Goal: Entertainment & Leisure: Consume media (video, audio)

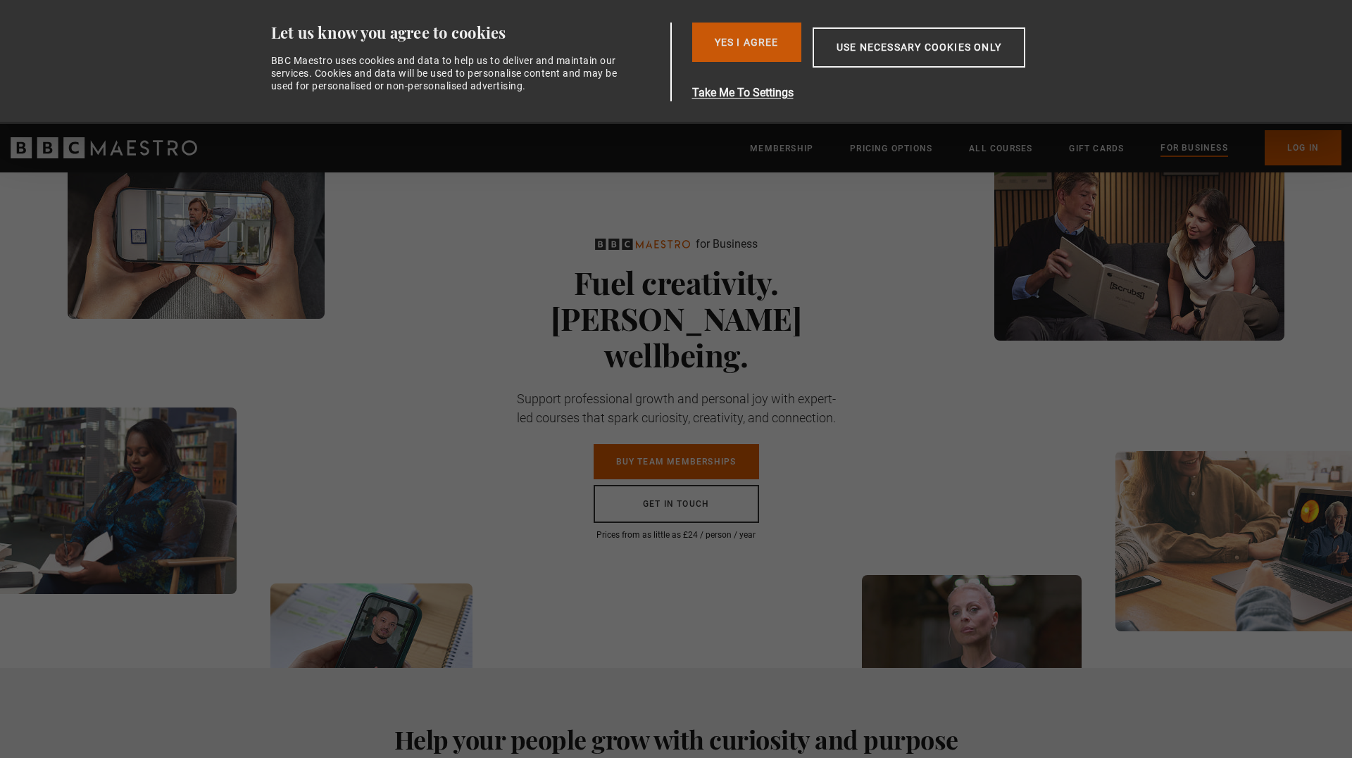
click at [713, 37] on button "Yes I Agree" at bounding box center [746, 42] width 109 height 39
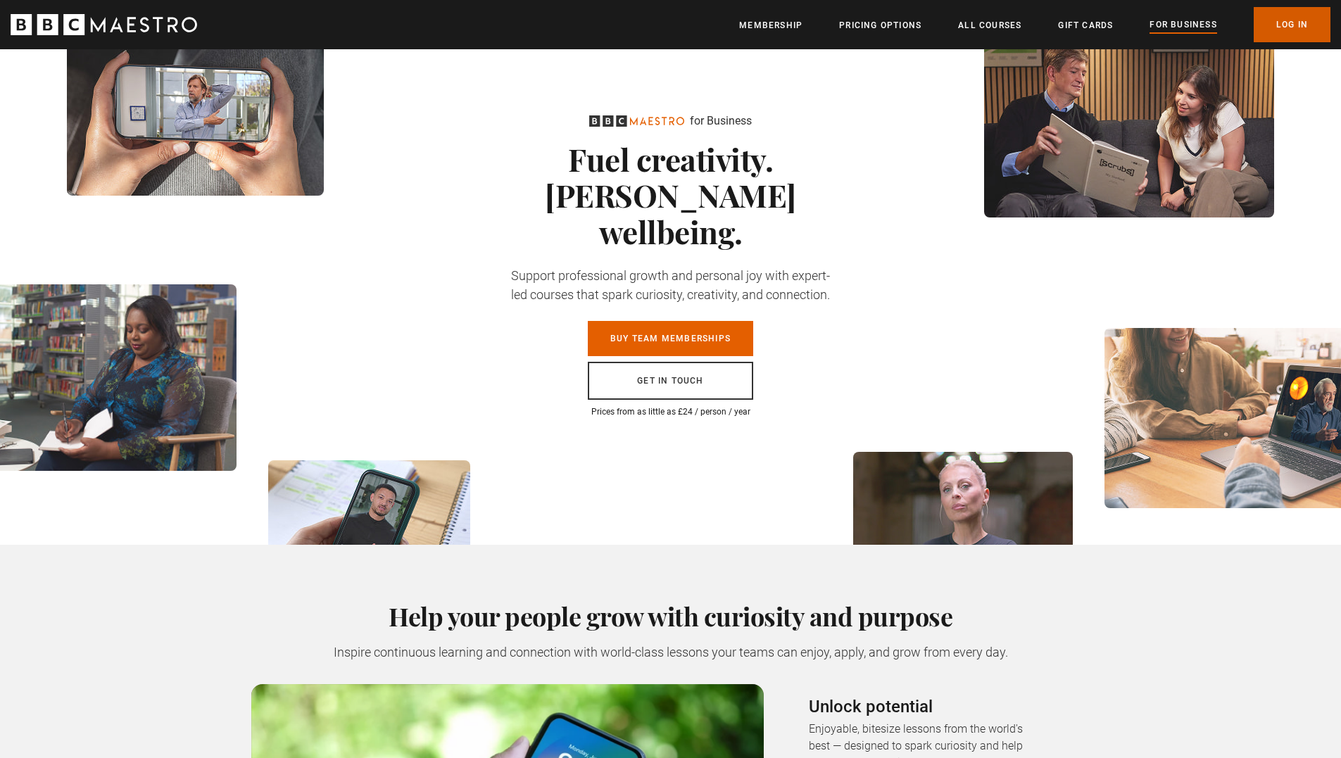
click at [1296, 27] on link "Log In" at bounding box center [1292, 24] width 77 height 35
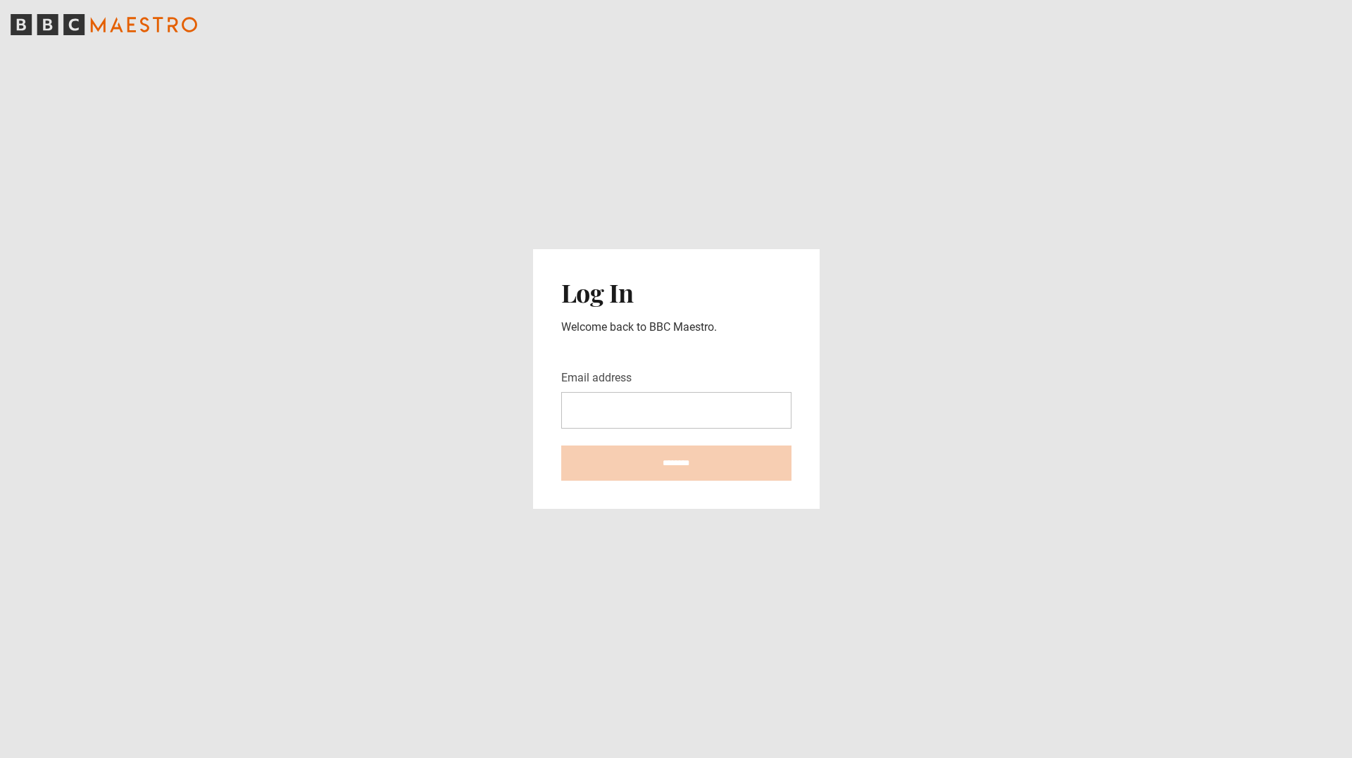
type input "**********"
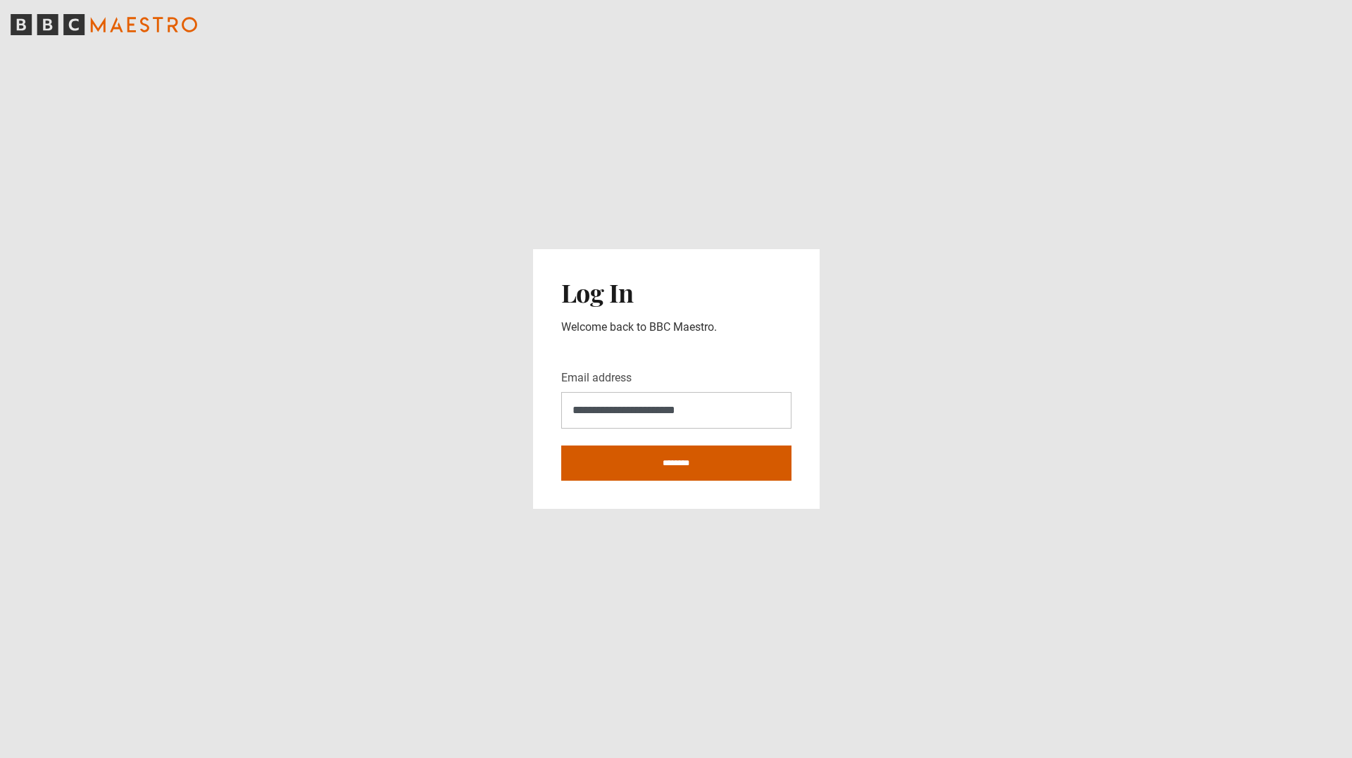
click at [715, 454] on input "********" at bounding box center [676, 463] width 230 height 35
type input "**********"
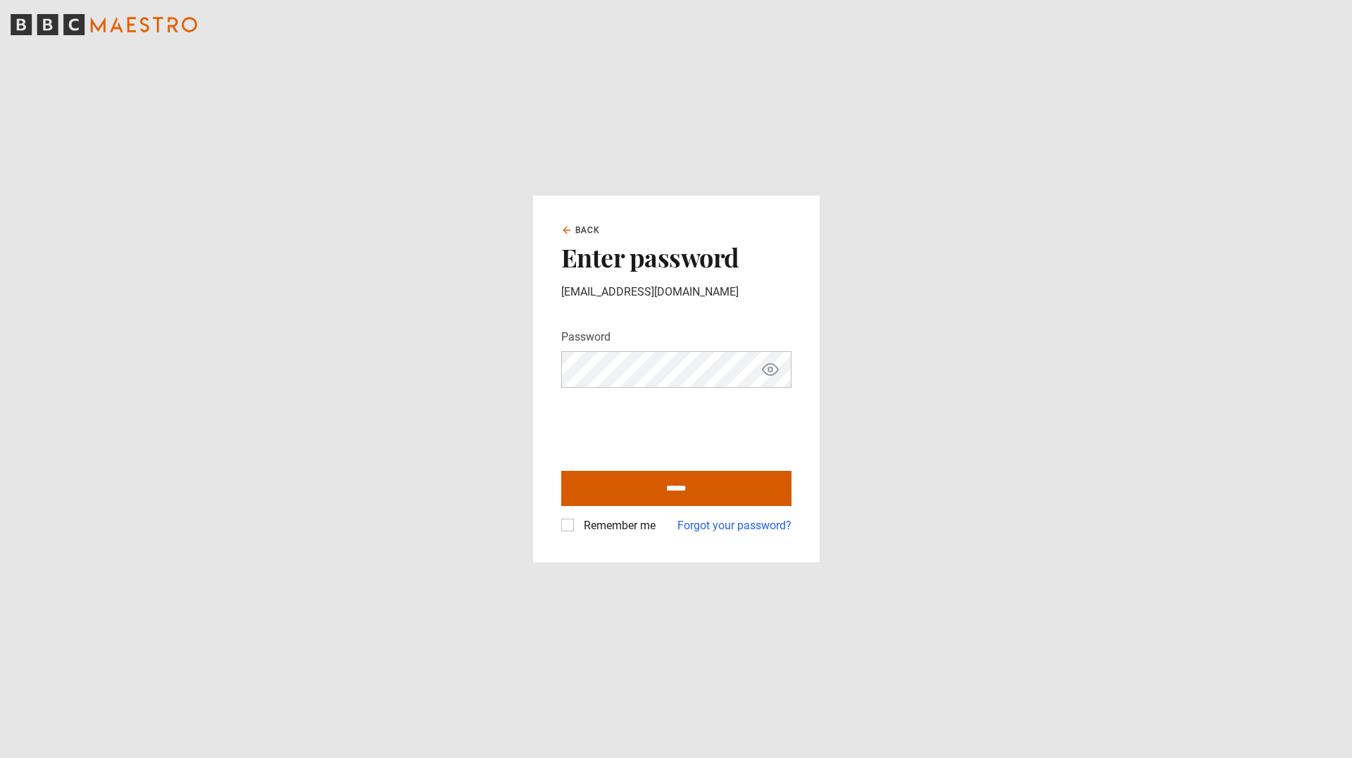
click at [650, 482] on input "******" at bounding box center [676, 488] width 230 height 35
type input "**********"
click at [578, 524] on label "Remember me" at bounding box center [616, 526] width 77 height 17
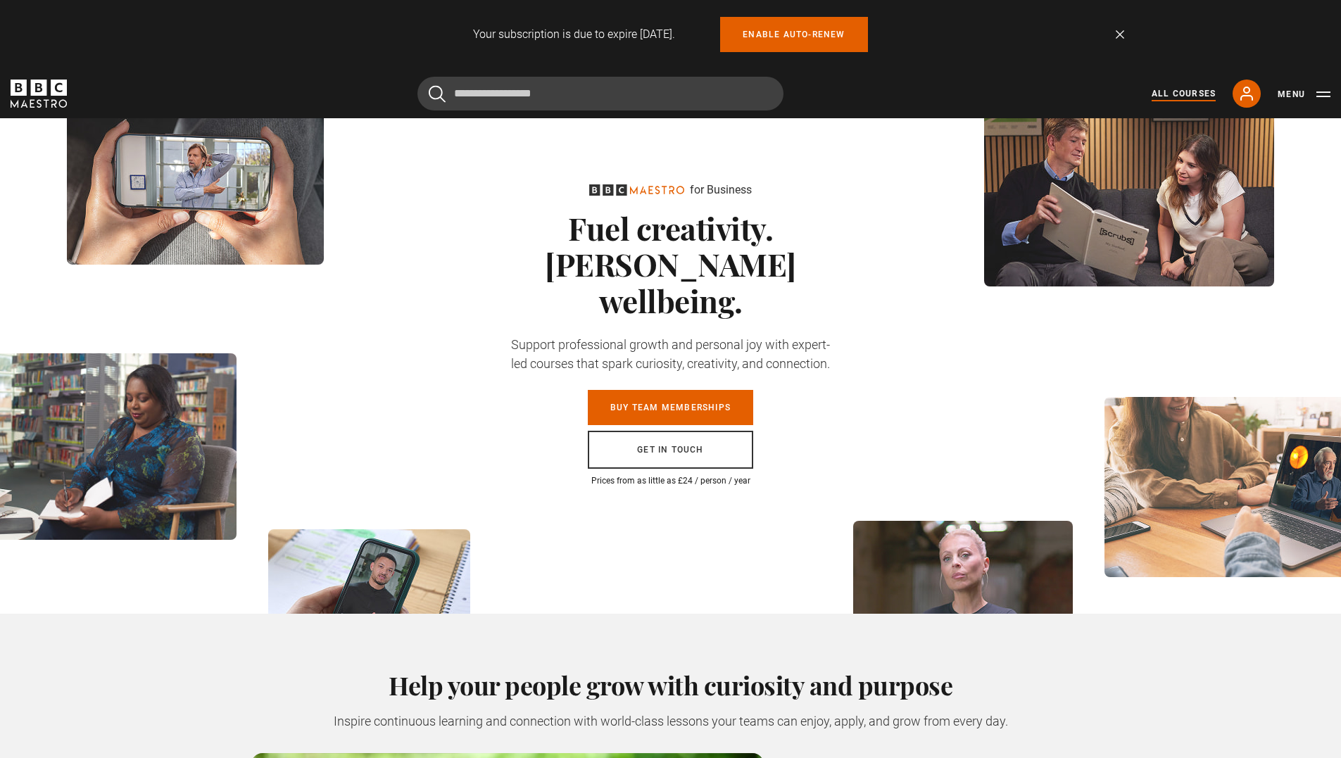
click at [1185, 91] on link "All Courses" at bounding box center [1184, 93] width 64 height 13
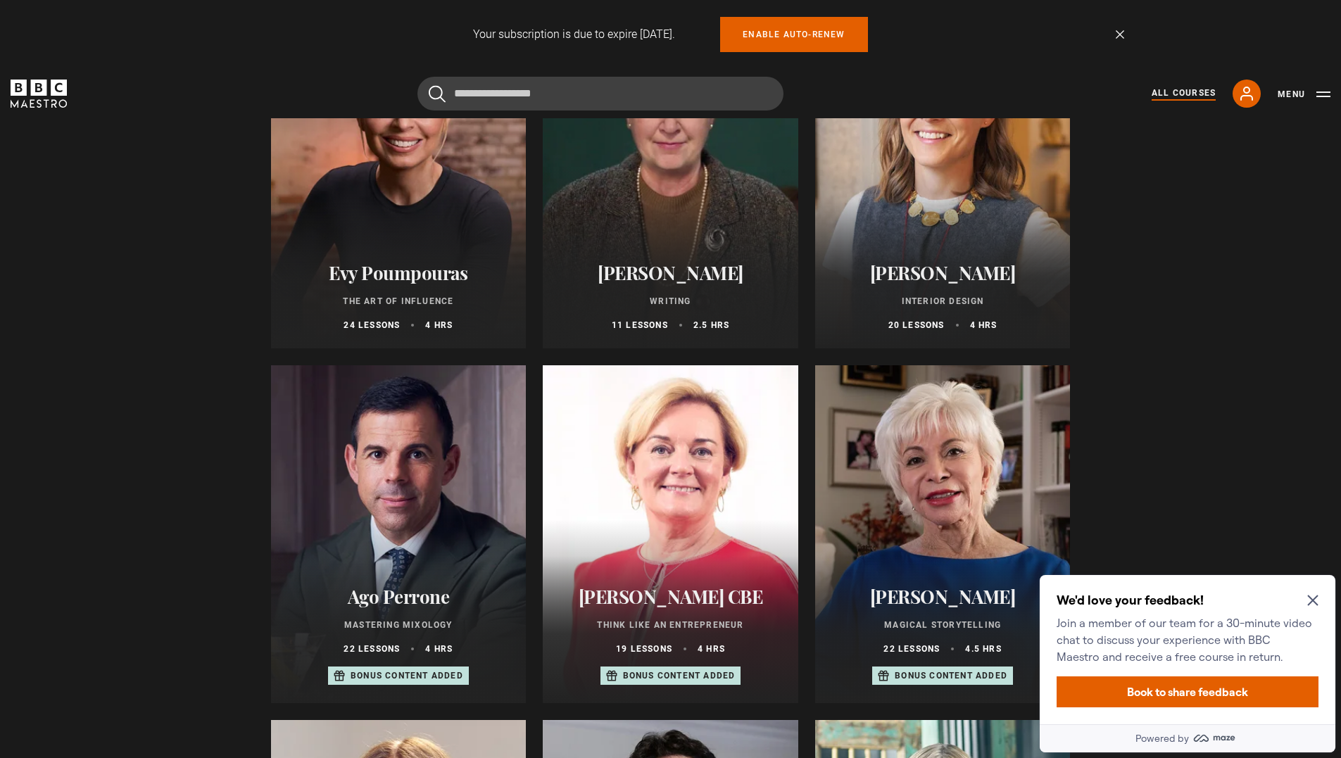
scroll to position [211, 0]
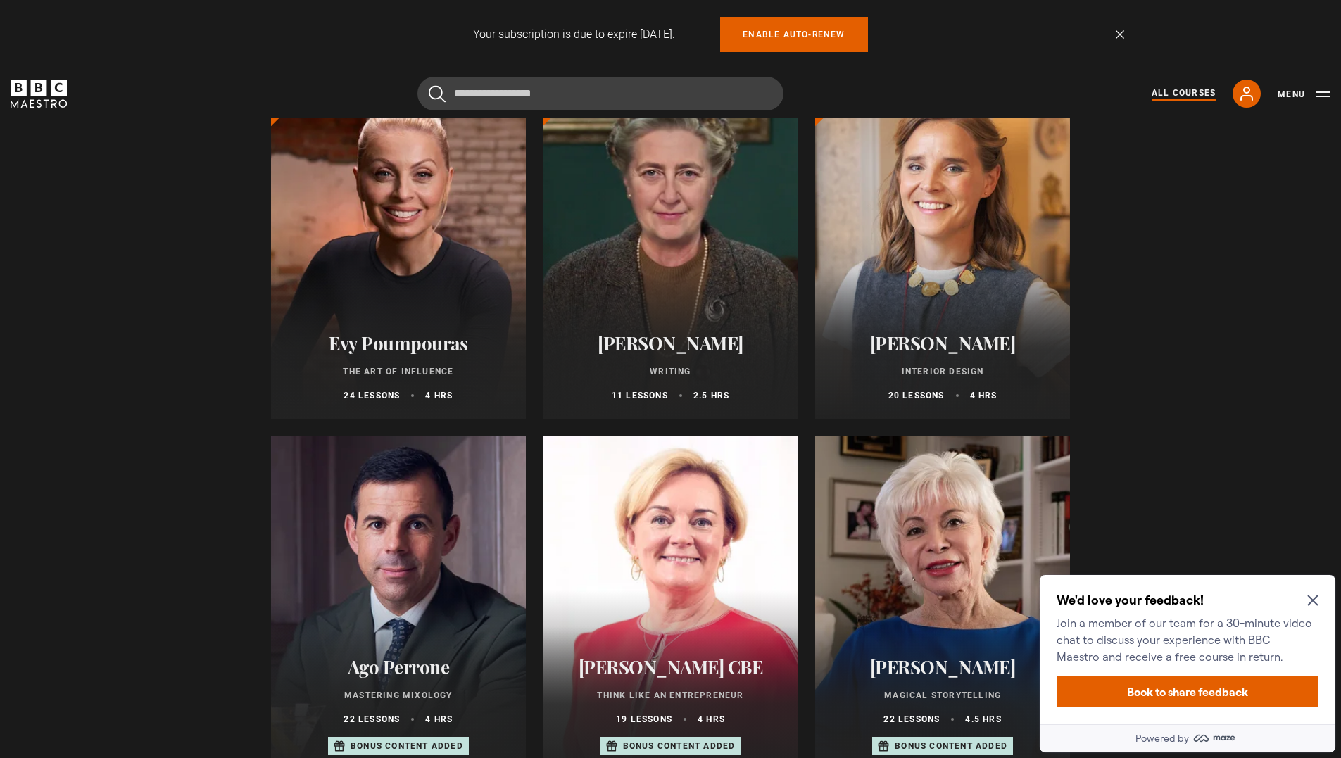
click at [704, 284] on div at bounding box center [671, 250] width 256 height 338
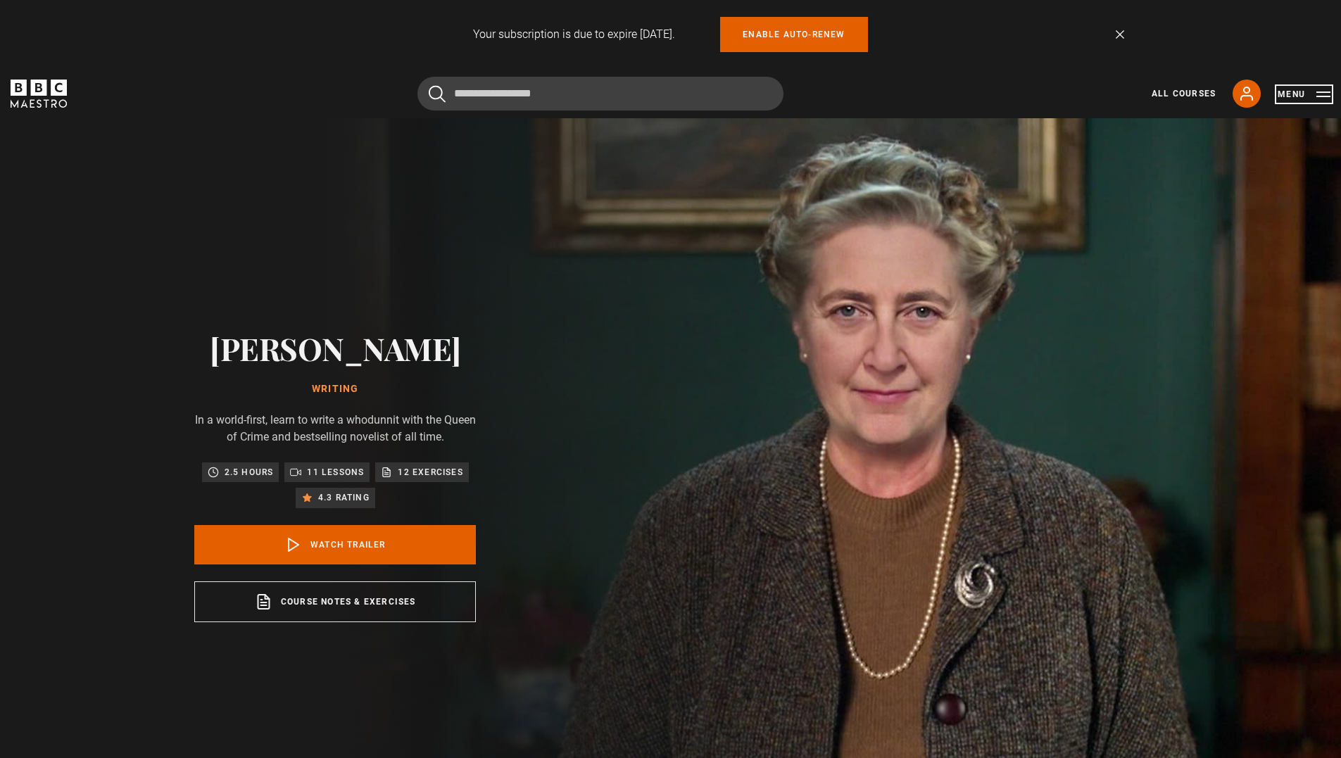
click at [1286, 92] on button "Menu" at bounding box center [1304, 94] width 53 height 14
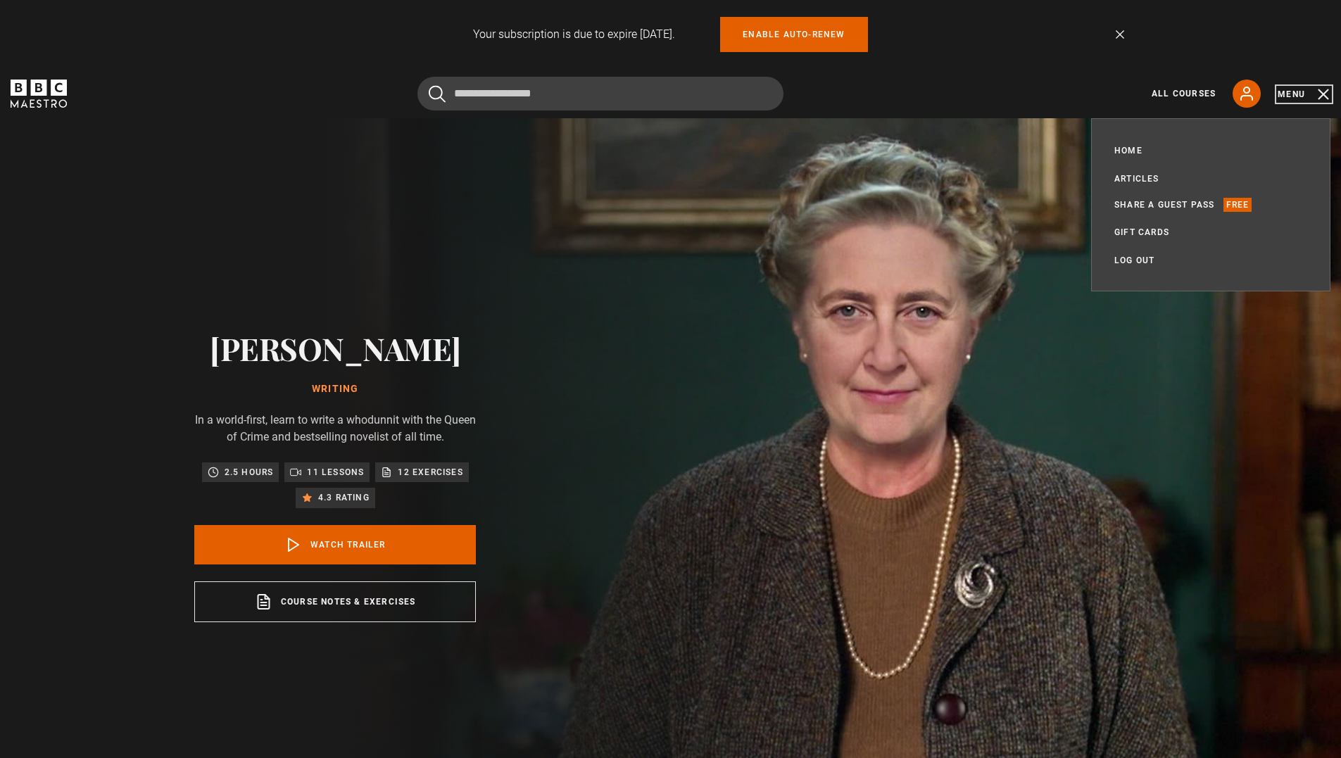
click at [1286, 94] on button "Menu" at bounding box center [1304, 94] width 53 height 14
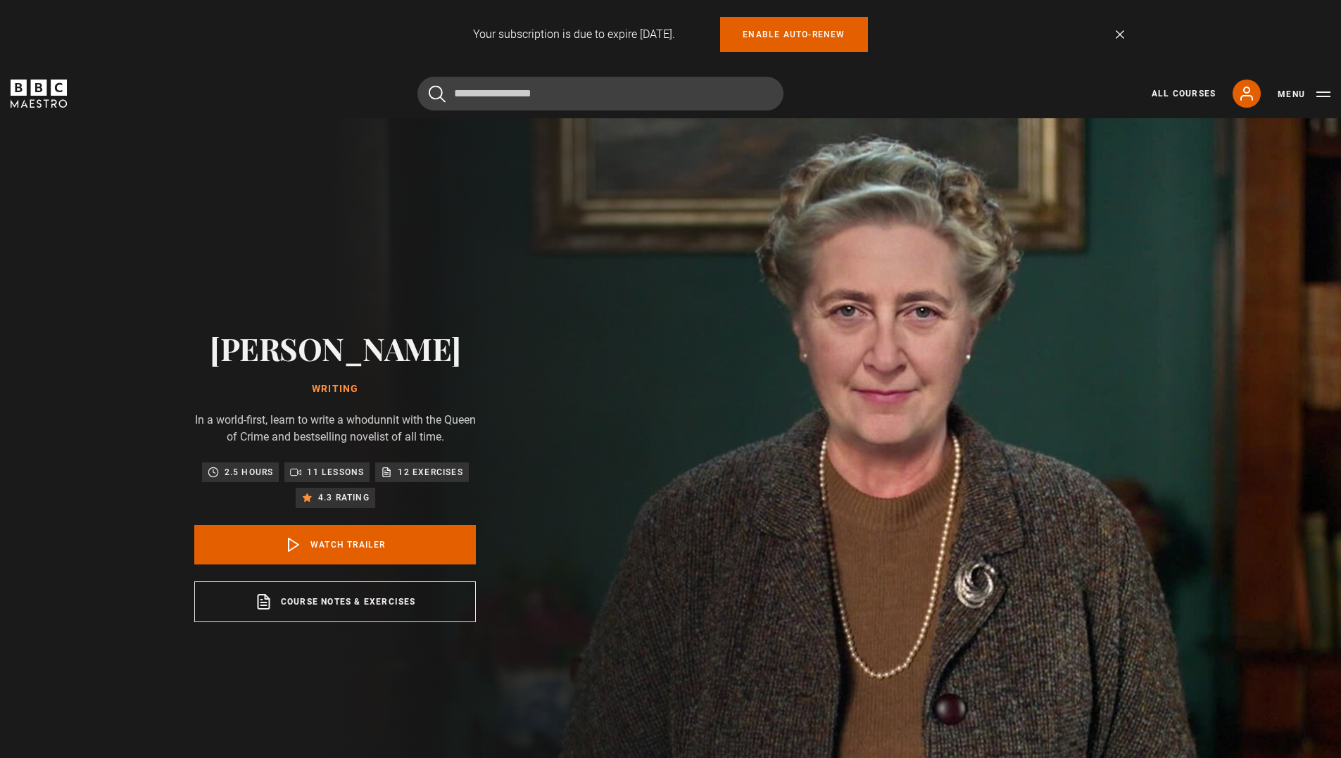
click at [671, 286] on div "Agatha Christie Writing In a world-first, learn to write a whodunnit with the Q…" at bounding box center [335, 476] width 671 height 716
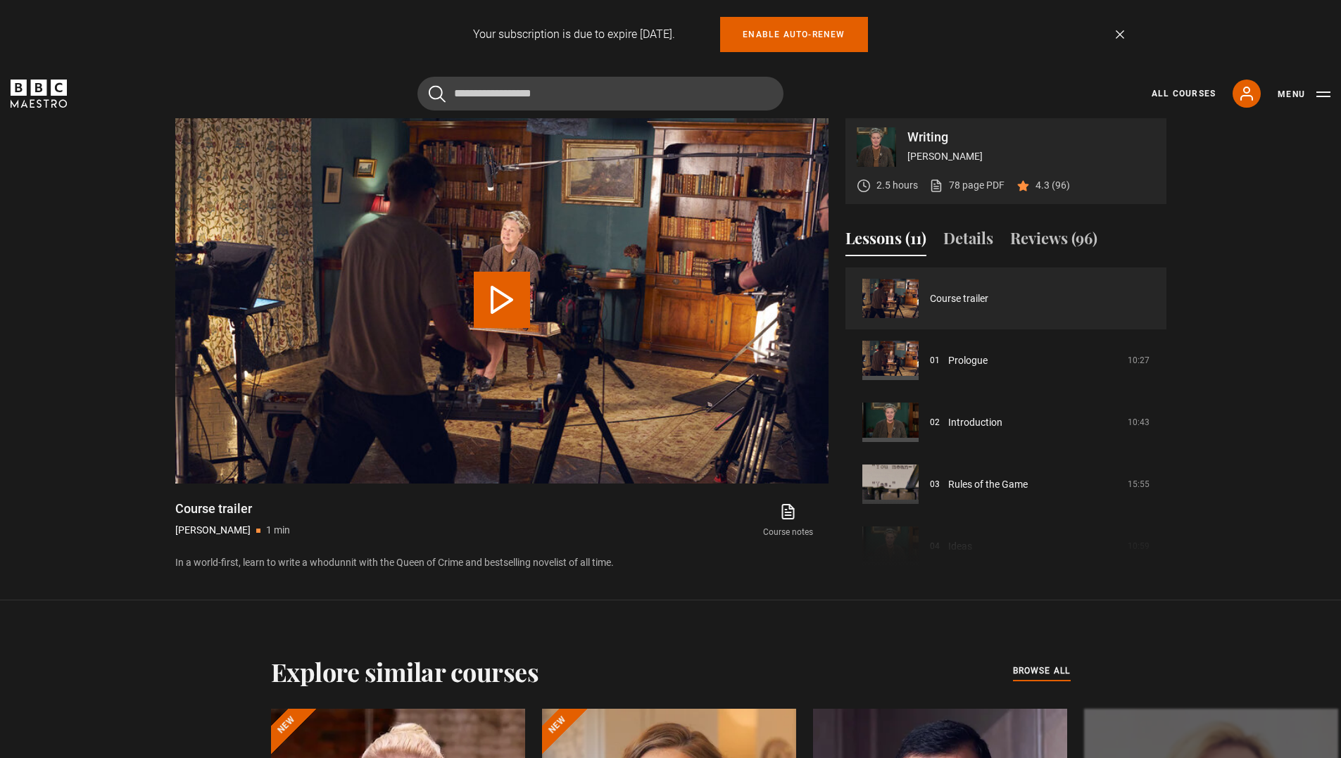
scroll to position [845, 0]
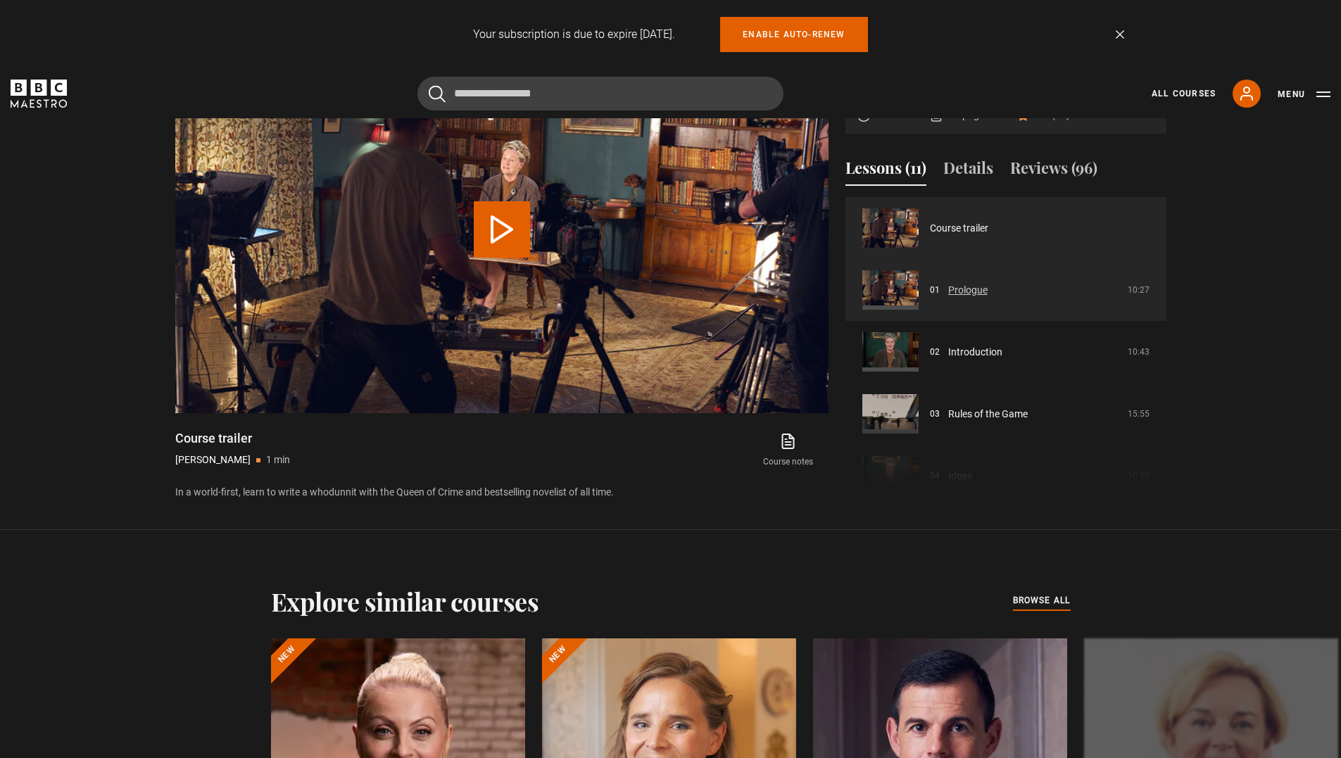
click at [948, 283] on link "Prologue" at bounding box center [967, 290] width 39 height 15
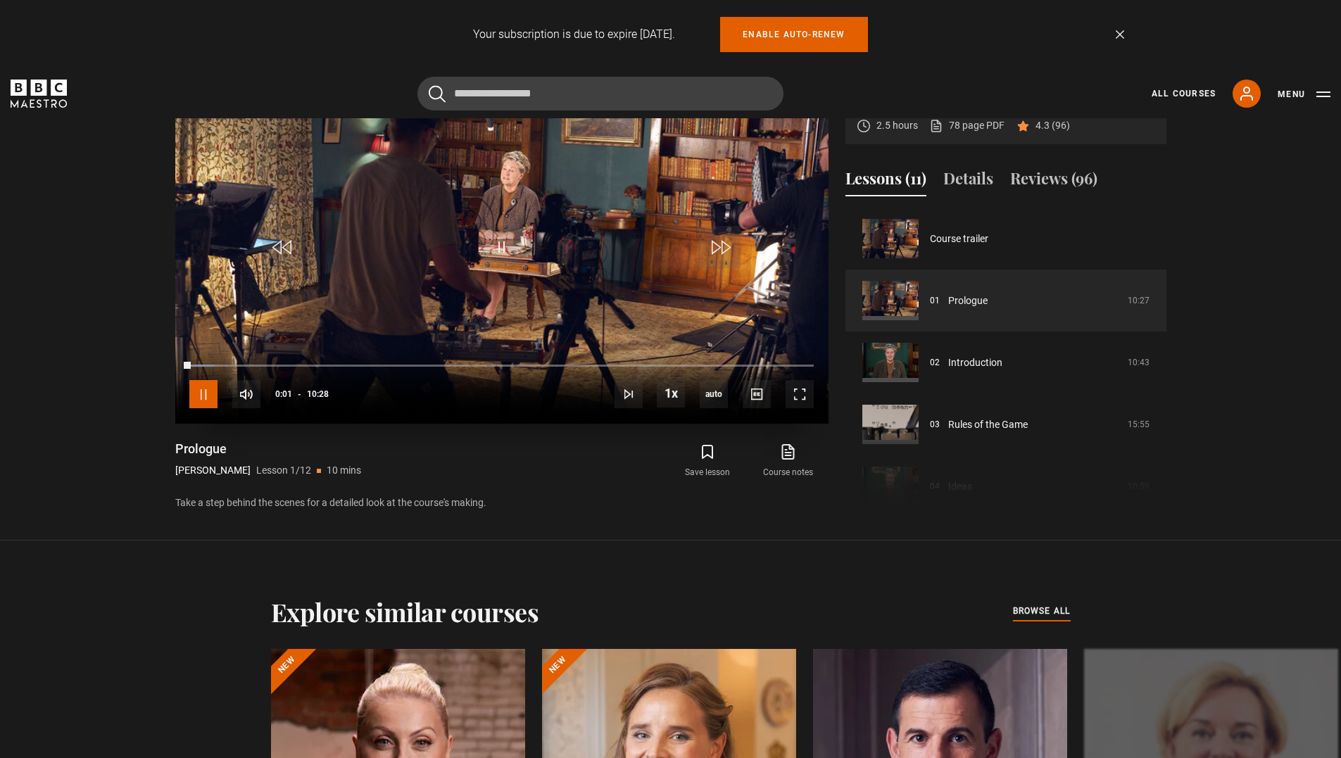
drag, startPoint x: 208, startPoint y: 388, endPoint x: 199, endPoint y: 389, distance: 8.6
click at [199, 389] on span "Video Player" at bounding box center [203, 394] width 28 height 28
drag, startPoint x: 189, startPoint y: 363, endPoint x: 153, endPoint y: 363, distance: 35.2
click at [156, 363] on section "Writing [PERSON_NAME] 2.5 hours 78 page PDF (opens in new tab) 4.3 (96) Video P…" at bounding box center [670, 270] width 1341 height 541
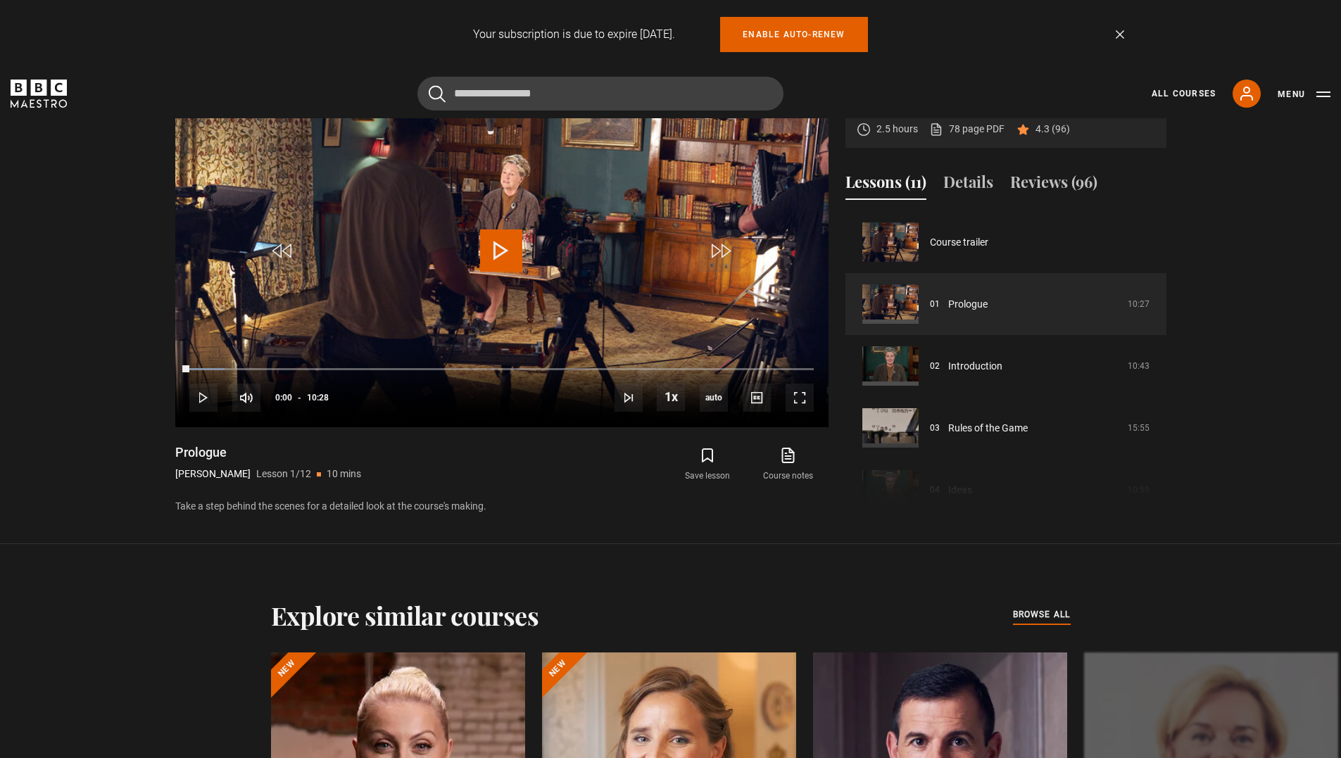
scroll to position [834, 0]
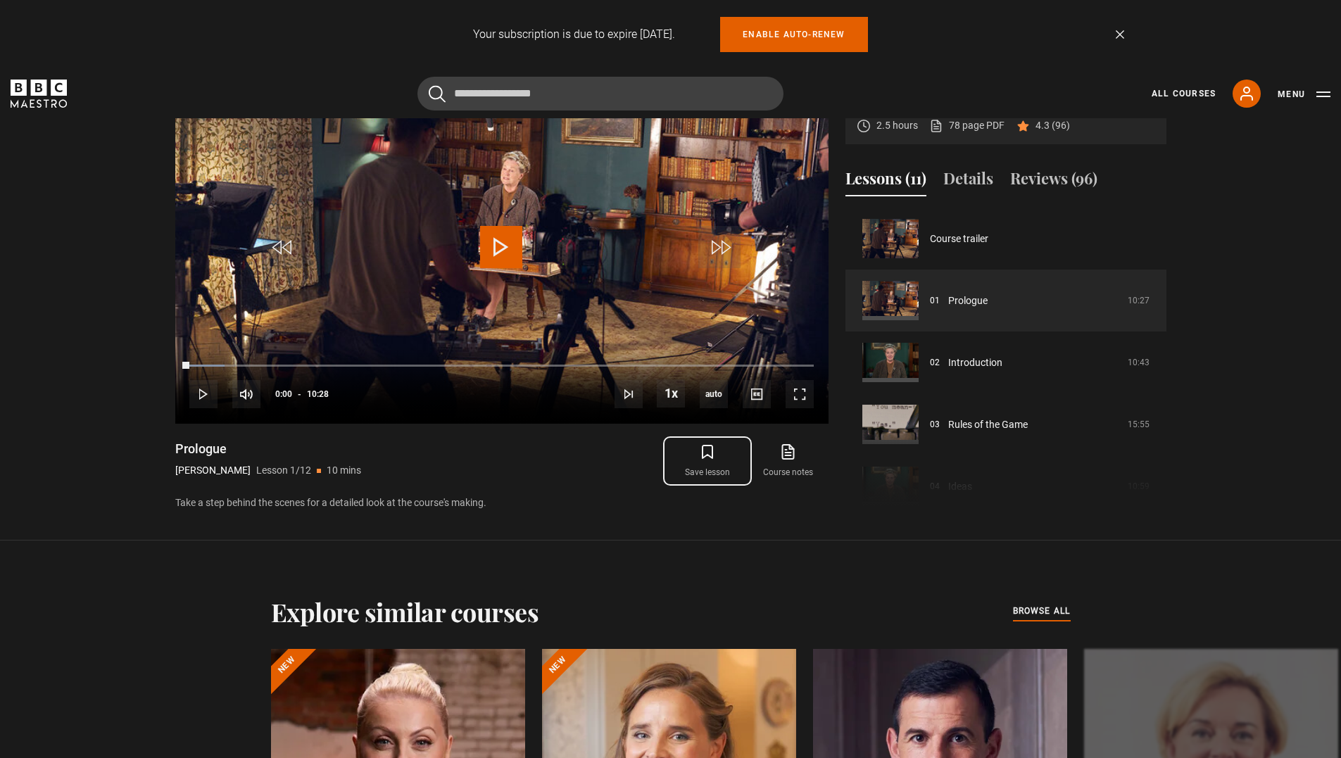
click at [707, 451] on icon "submit" at bounding box center [707, 452] width 17 height 17
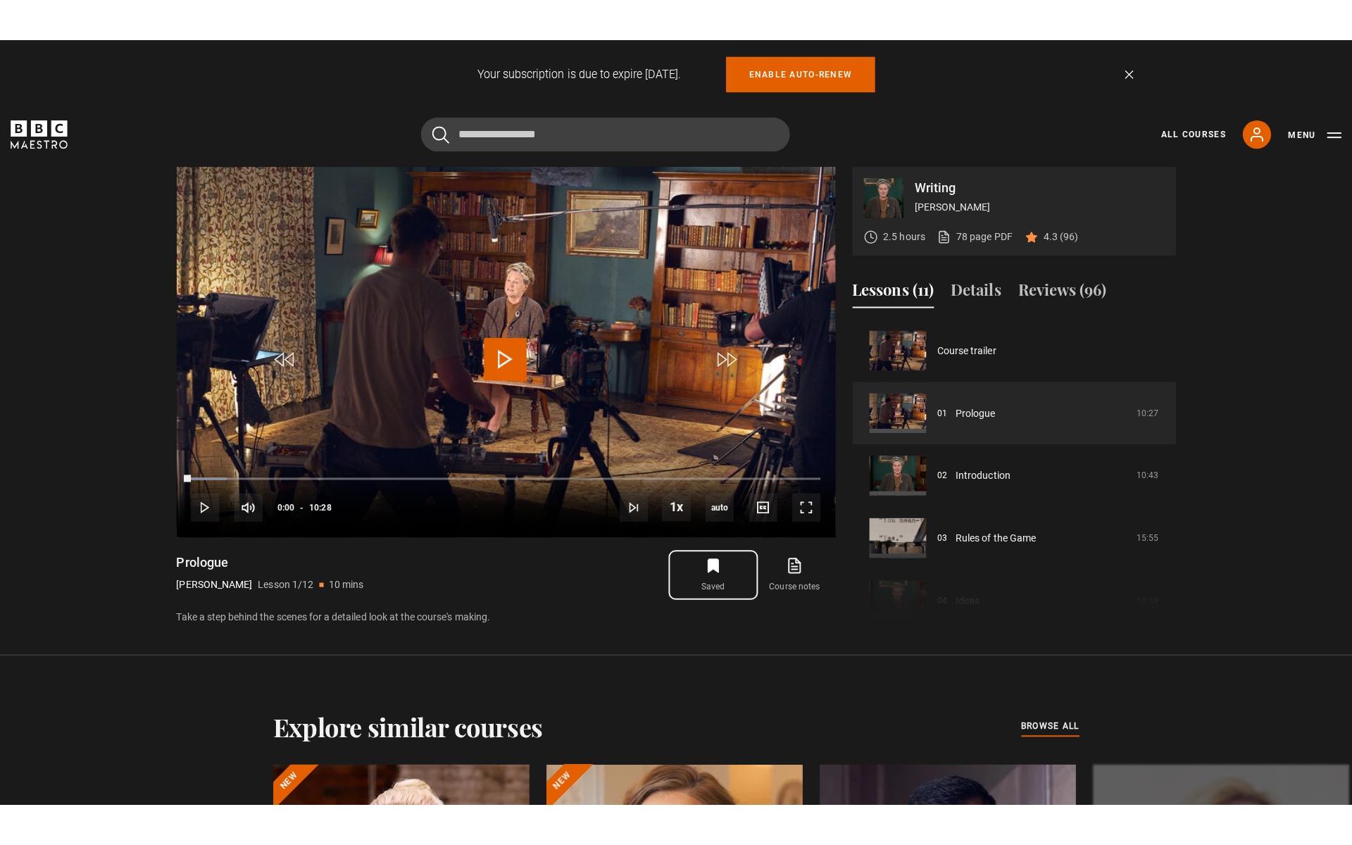
scroll to position [764, 0]
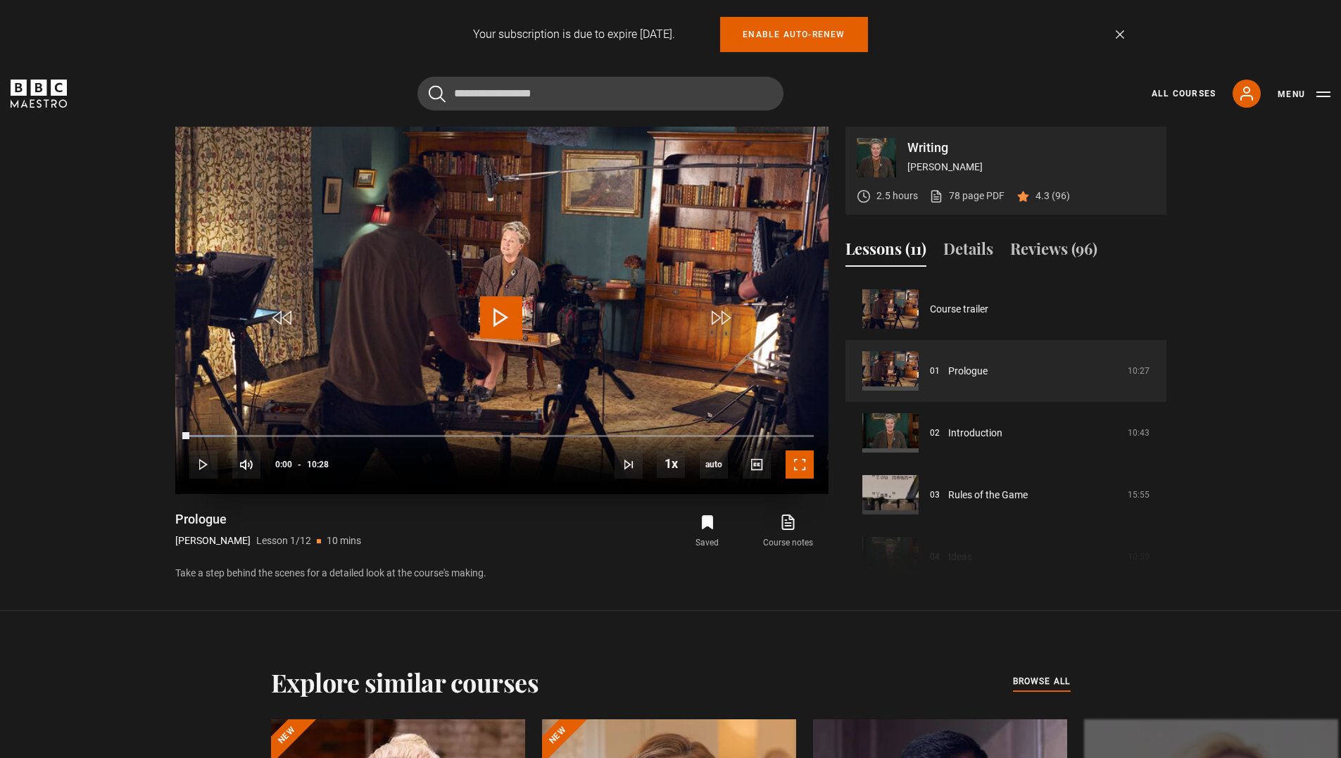
click at [792, 463] on span "Video Player" at bounding box center [800, 465] width 28 height 28
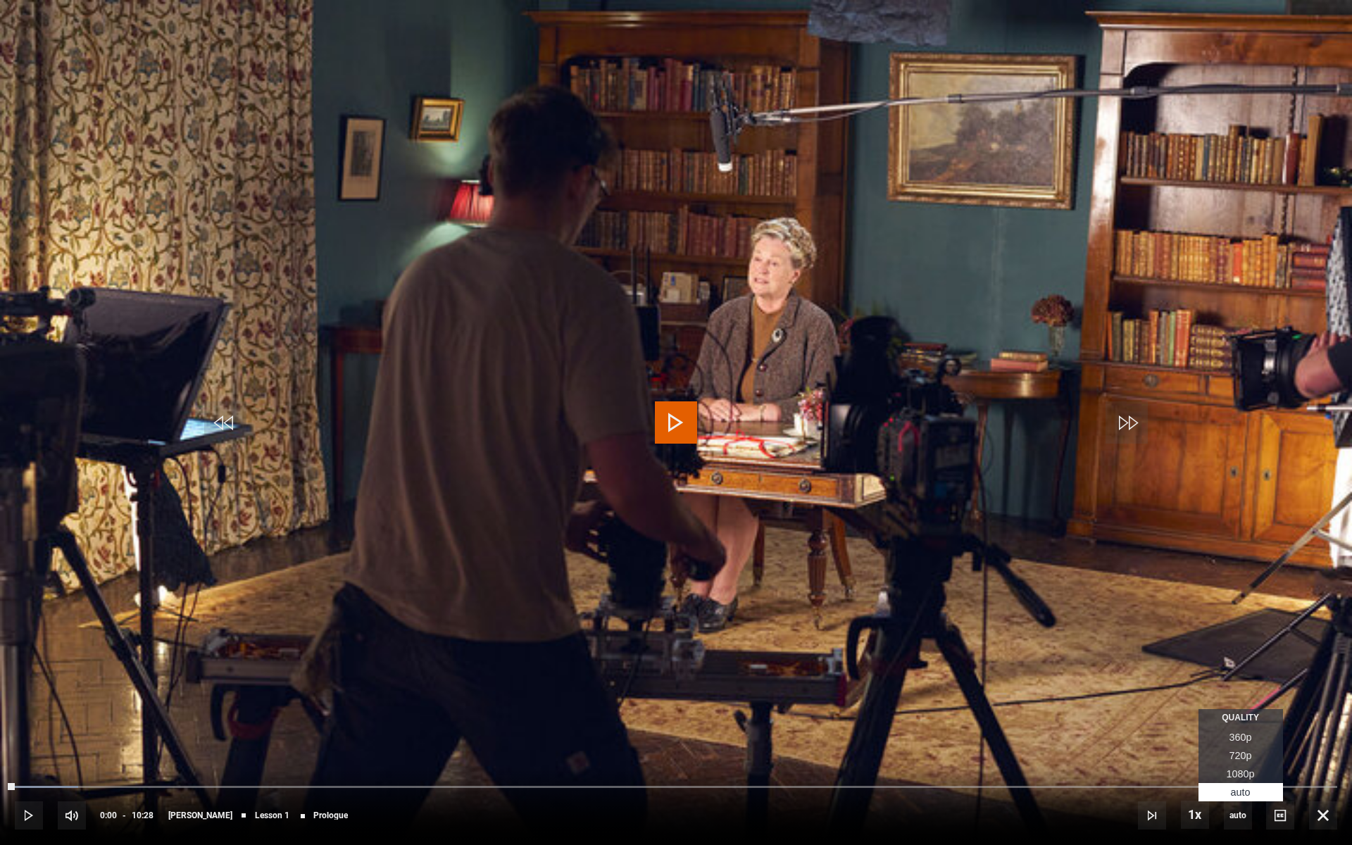
click at [1236, 758] on span "1080p" at bounding box center [1241, 773] width 28 height 11
click at [679, 422] on span "Video Player" at bounding box center [676, 422] width 42 height 42
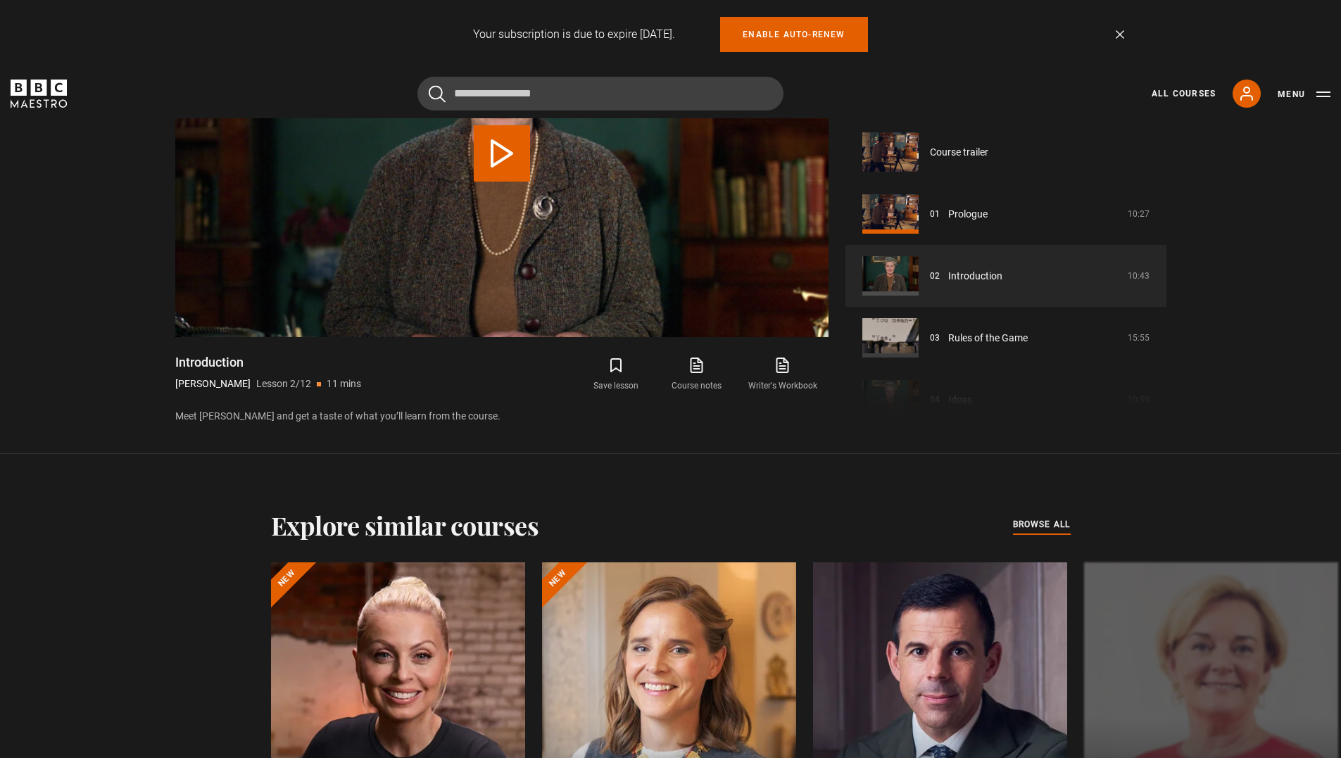
scroll to position [62, 0]
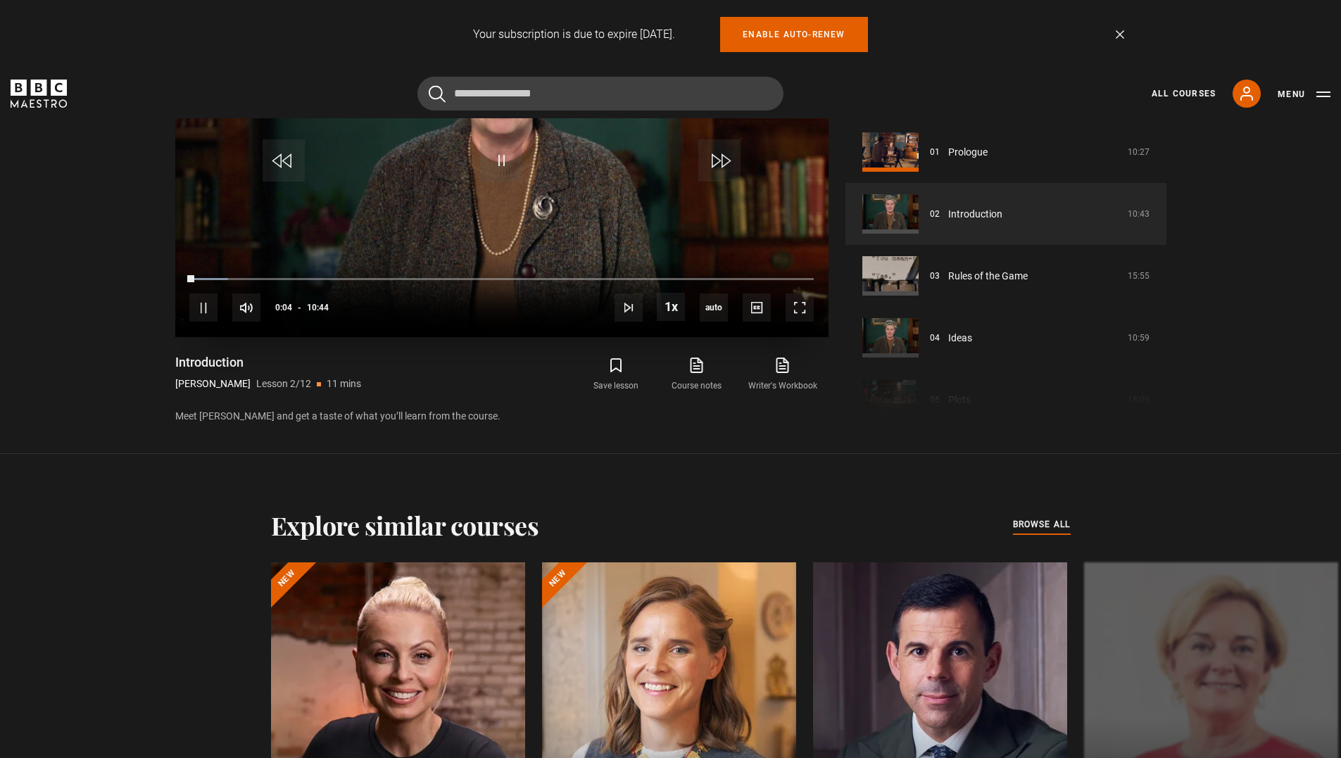
click at [246, 227] on video "Video Player" at bounding box center [501, 154] width 653 height 368
click at [798, 307] on span "Video Player" at bounding box center [800, 308] width 28 height 28
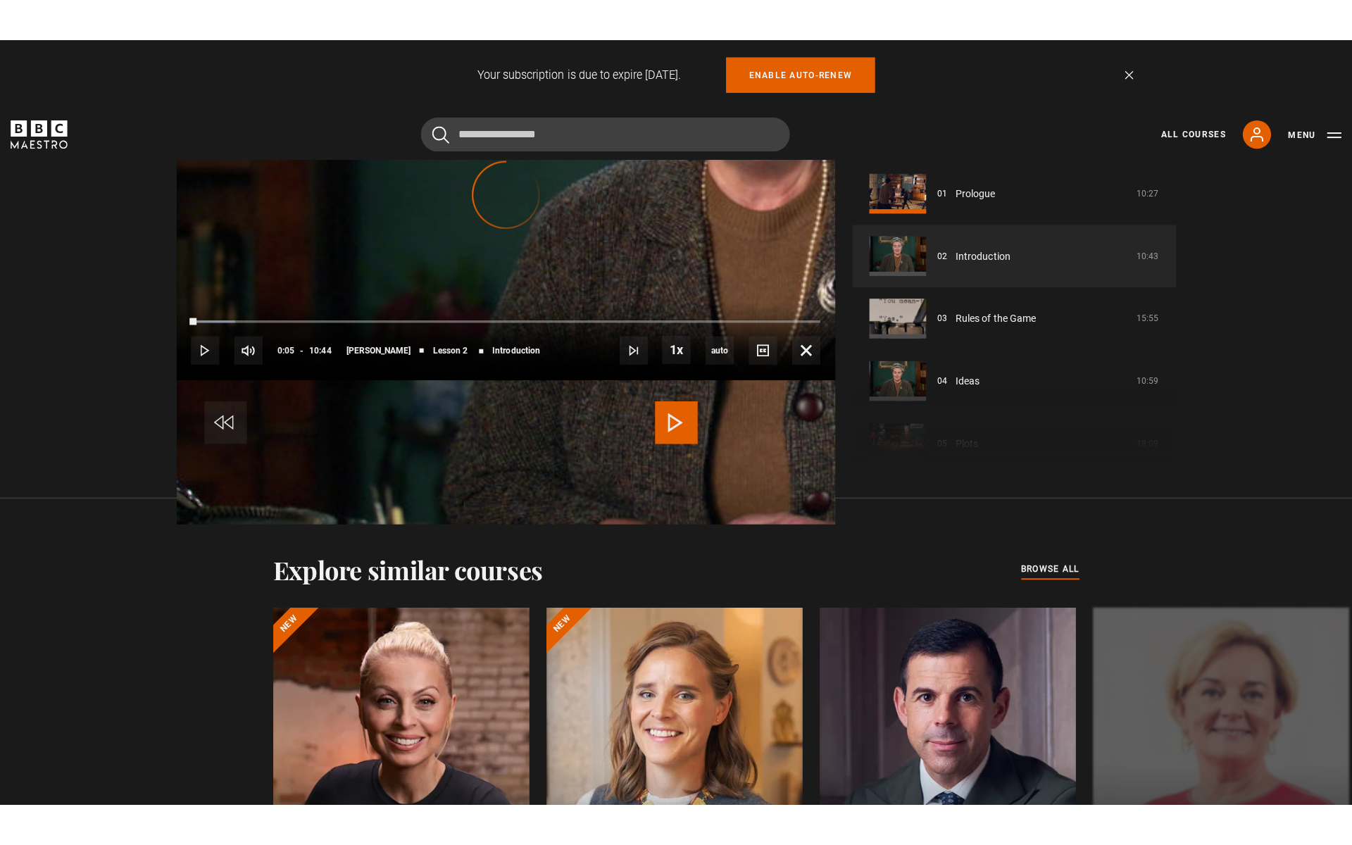
scroll to position [891, 0]
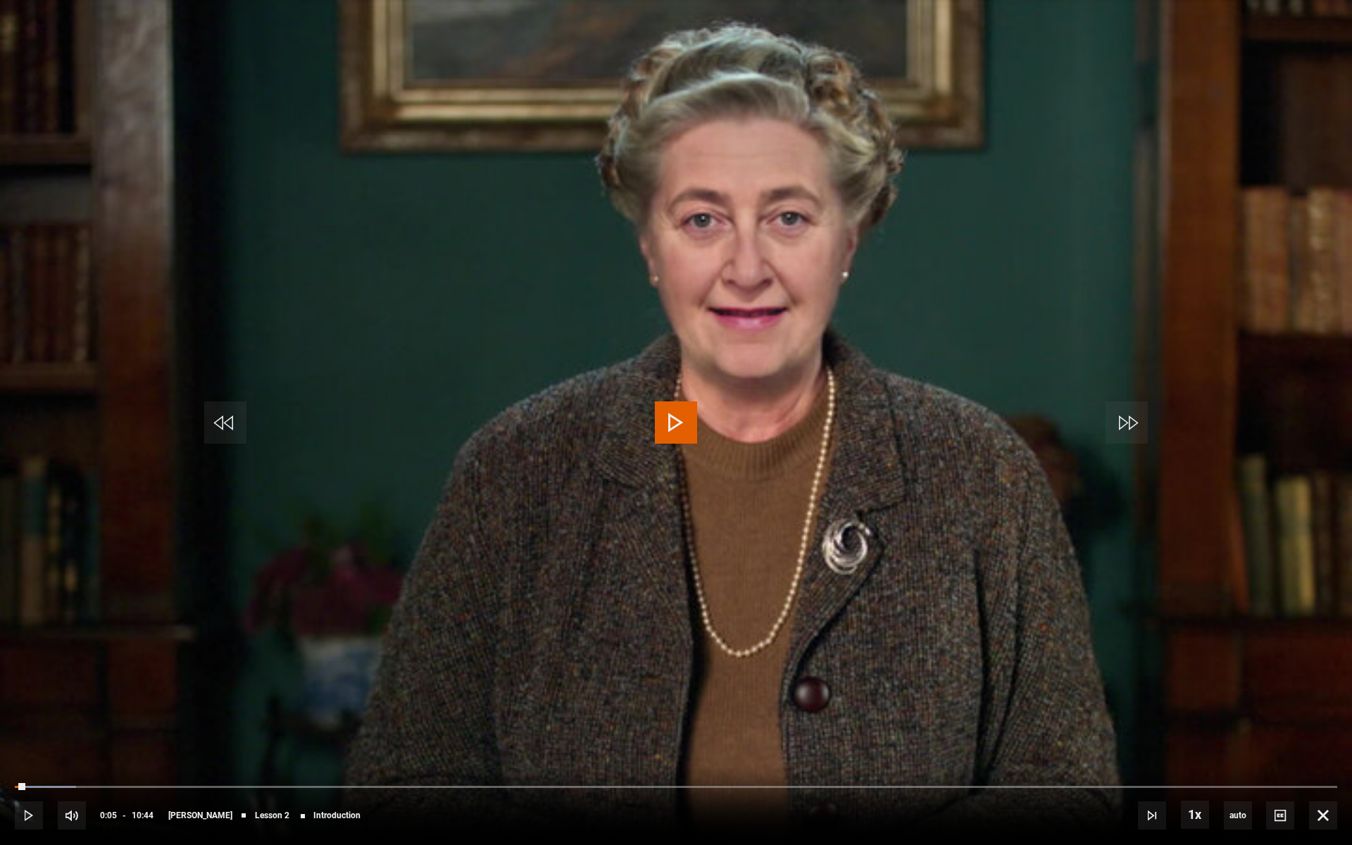
click at [678, 419] on span "Video Player" at bounding box center [676, 422] width 42 height 42
click at [1246, 758] on span "1080p" at bounding box center [1241, 773] width 28 height 11
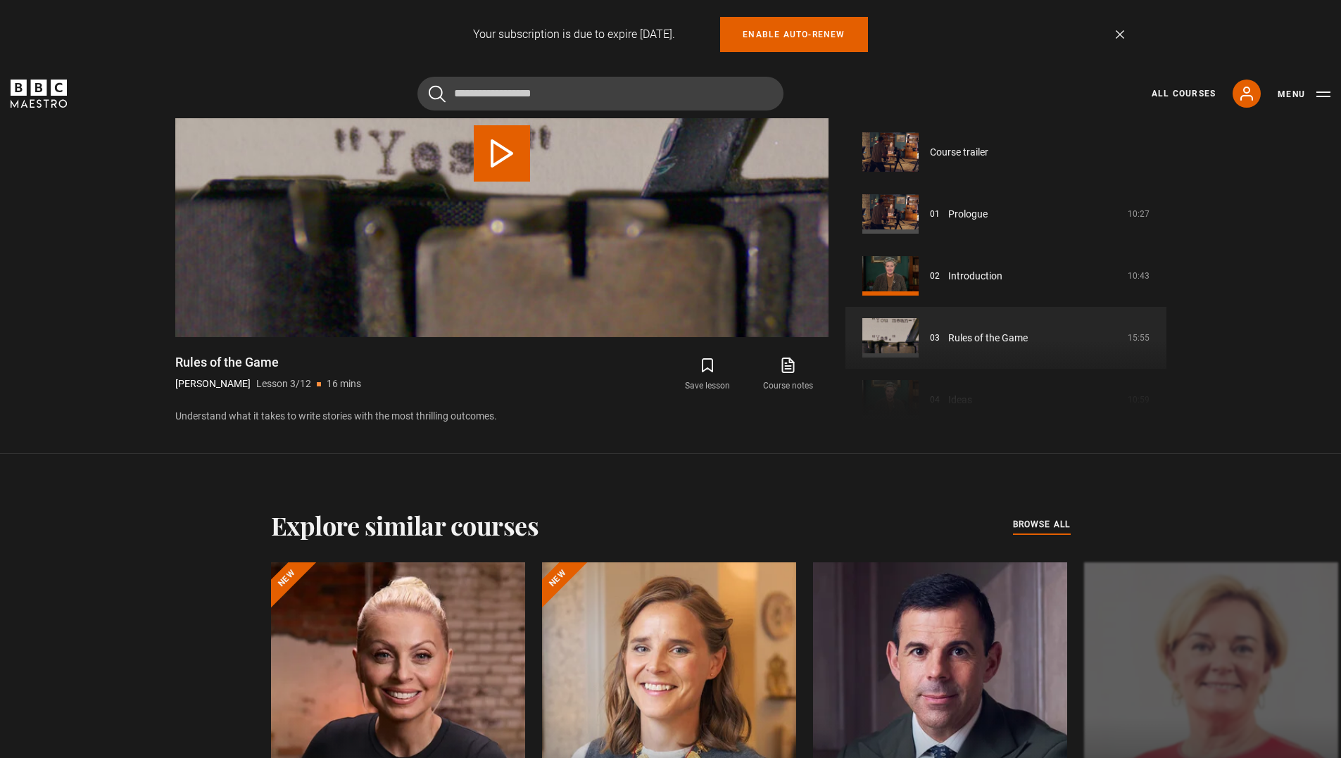
scroll to position [124, 0]
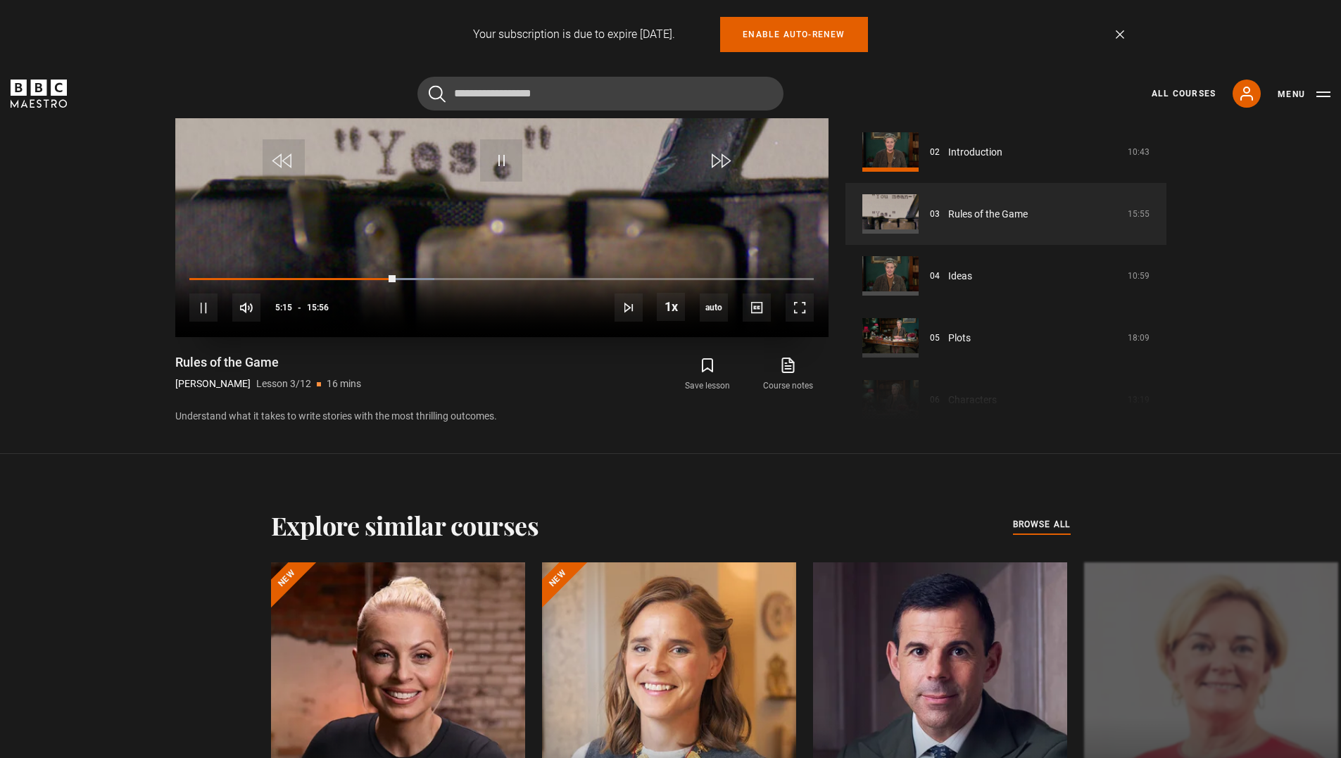
click at [478, 320] on div "10s Skip Back 10 seconds Pause 10s Skip Forward 10 seconds Loaded : 39.23% 05:1…" at bounding box center [501, 298] width 653 height 78
click at [509, 201] on video "Video Player" at bounding box center [501, 154] width 653 height 368
click at [803, 308] on span "Video Player" at bounding box center [800, 308] width 28 height 28
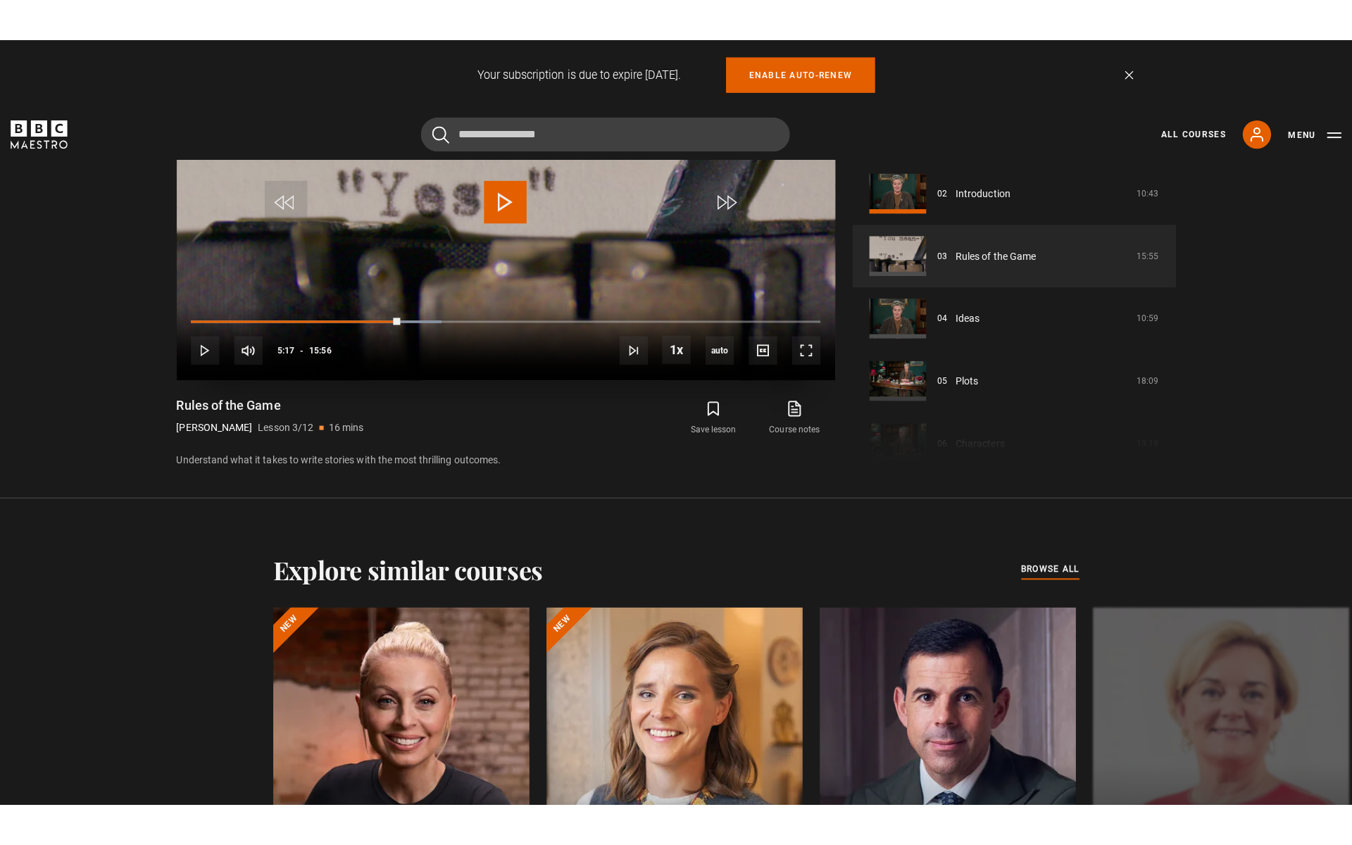
scroll to position [891, 0]
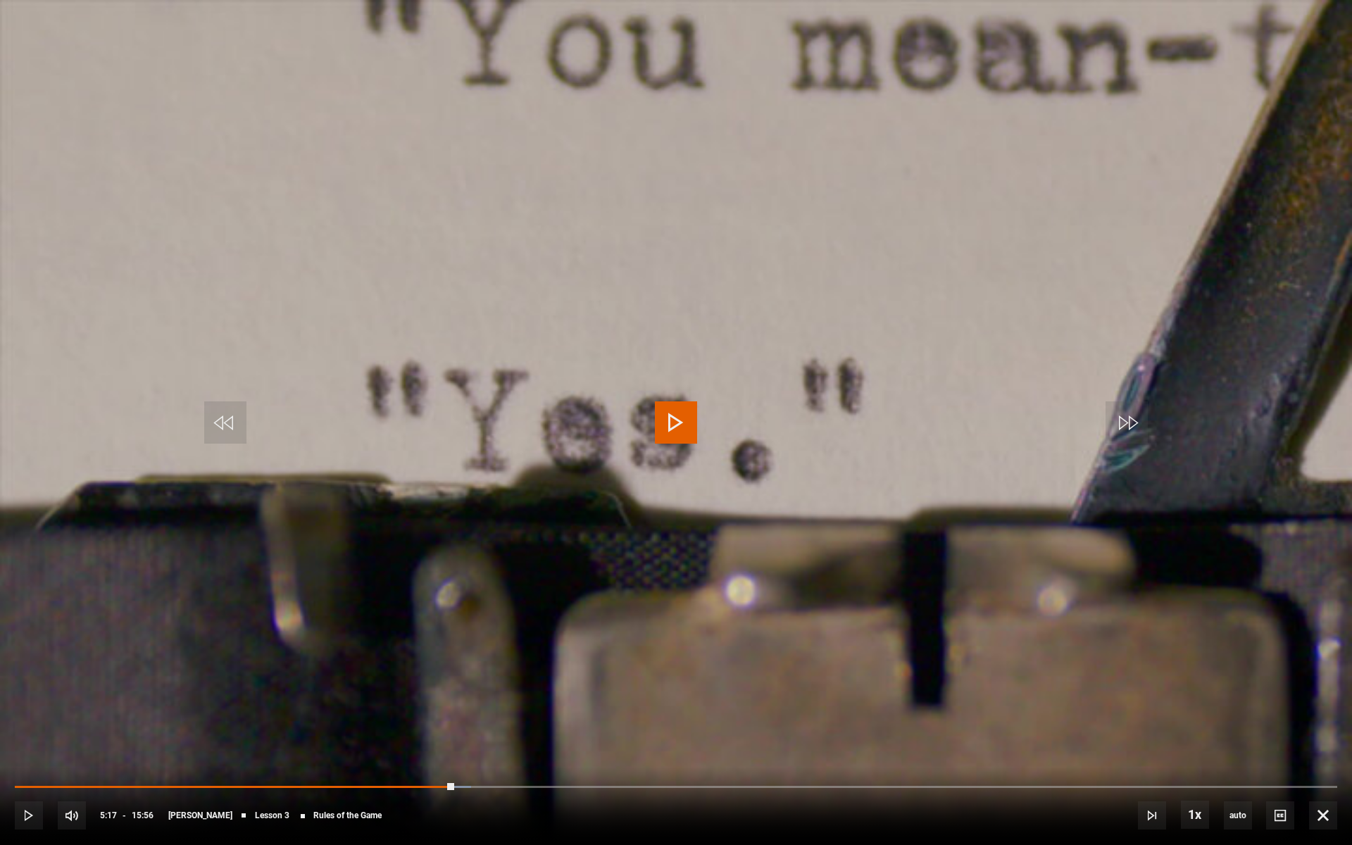
click at [672, 420] on span "Video Player" at bounding box center [676, 422] width 42 height 42
click at [17, 758] on div "10s Skip Back 10 seconds Pause 10s Skip Forward 10 seconds Loaded : 37.13% 07:3…" at bounding box center [676, 806] width 1352 height 78
click at [23, 758] on div "Loaded : 0.00% 00:06 00:06" at bounding box center [676, 786] width 1322 height 4
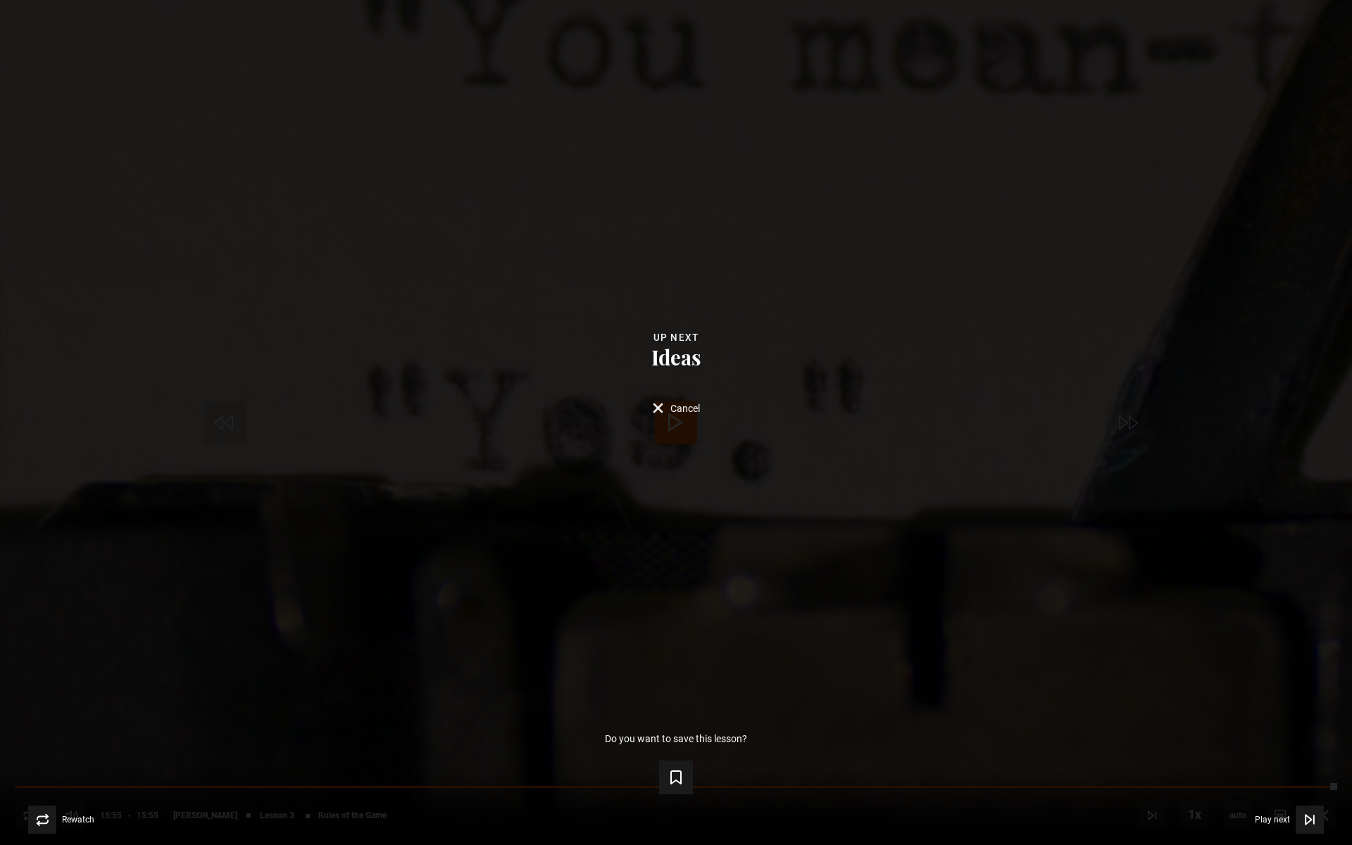
click at [1323, 758] on span "Video Player" at bounding box center [1310, 820] width 28 height 28
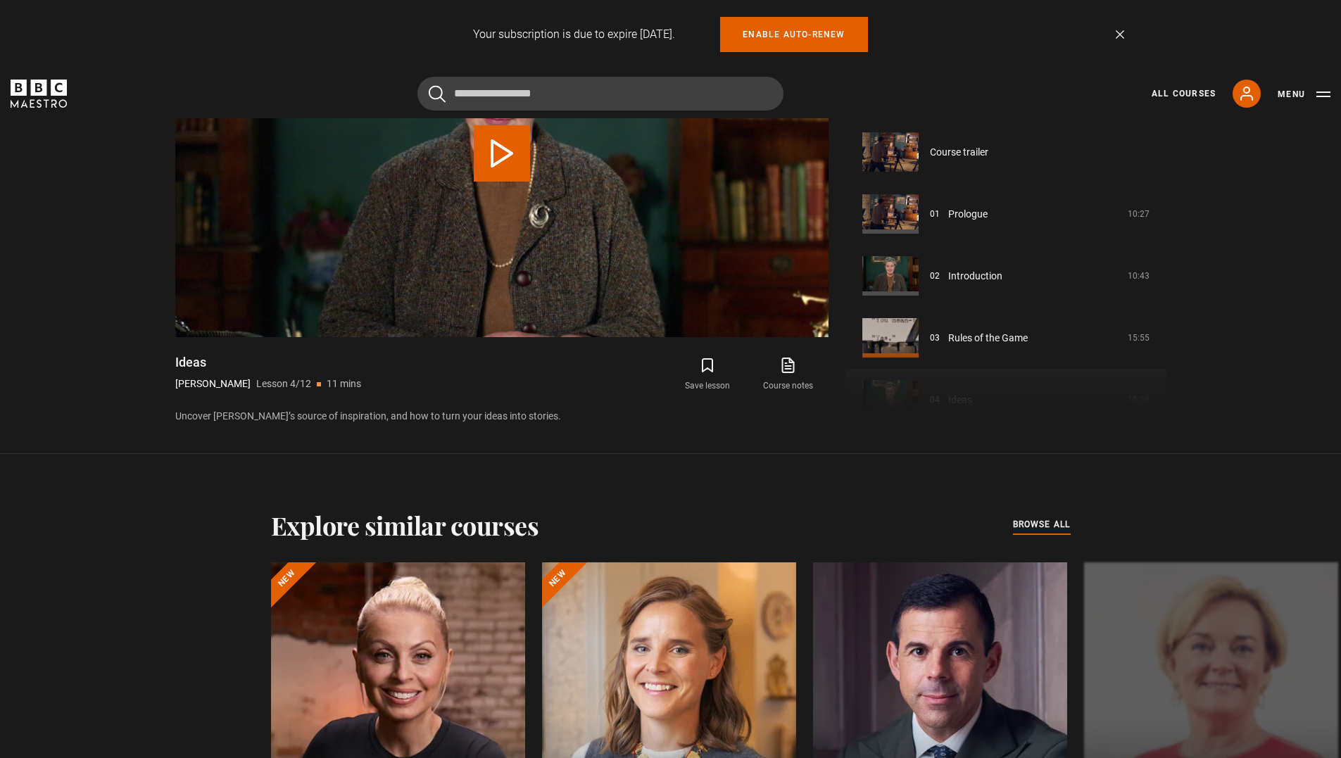
scroll to position [186, 0]
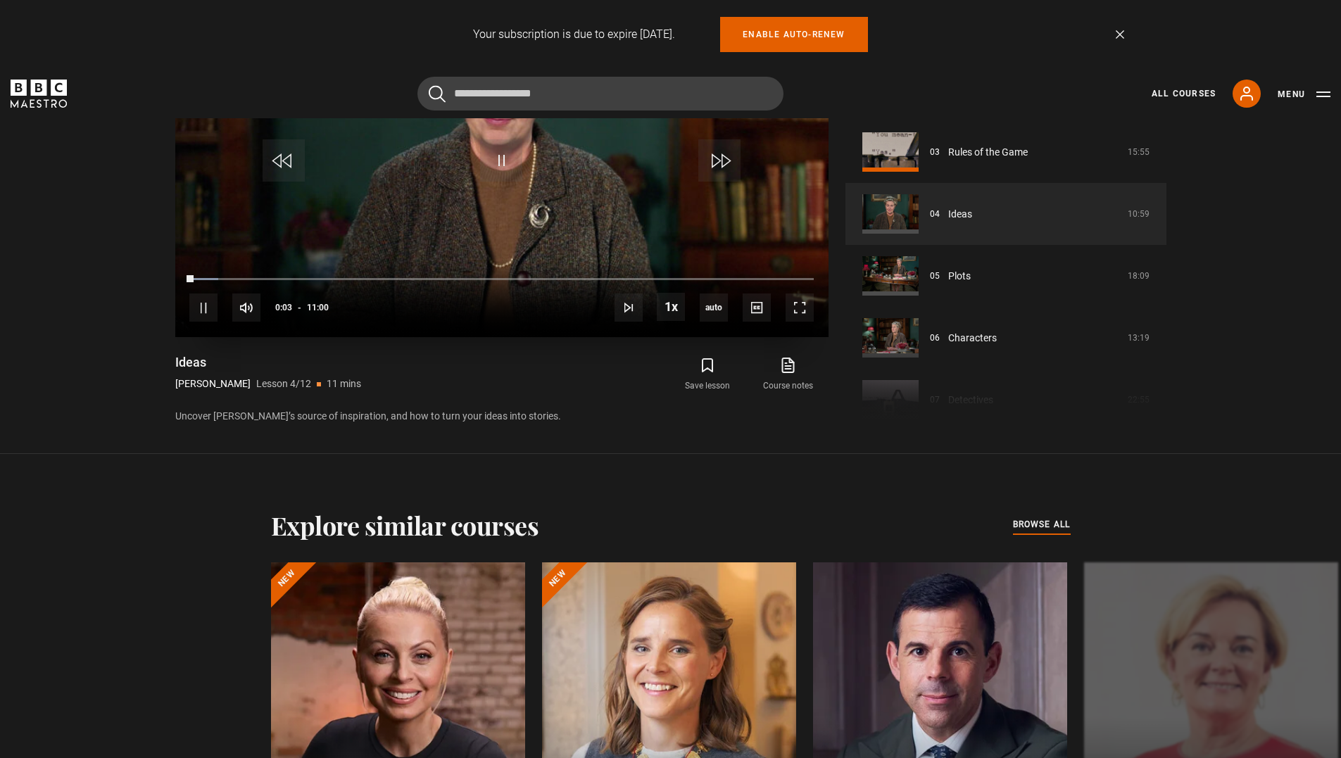
click at [600, 191] on video "Video Player" at bounding box center [501, 154] width 653 height 368
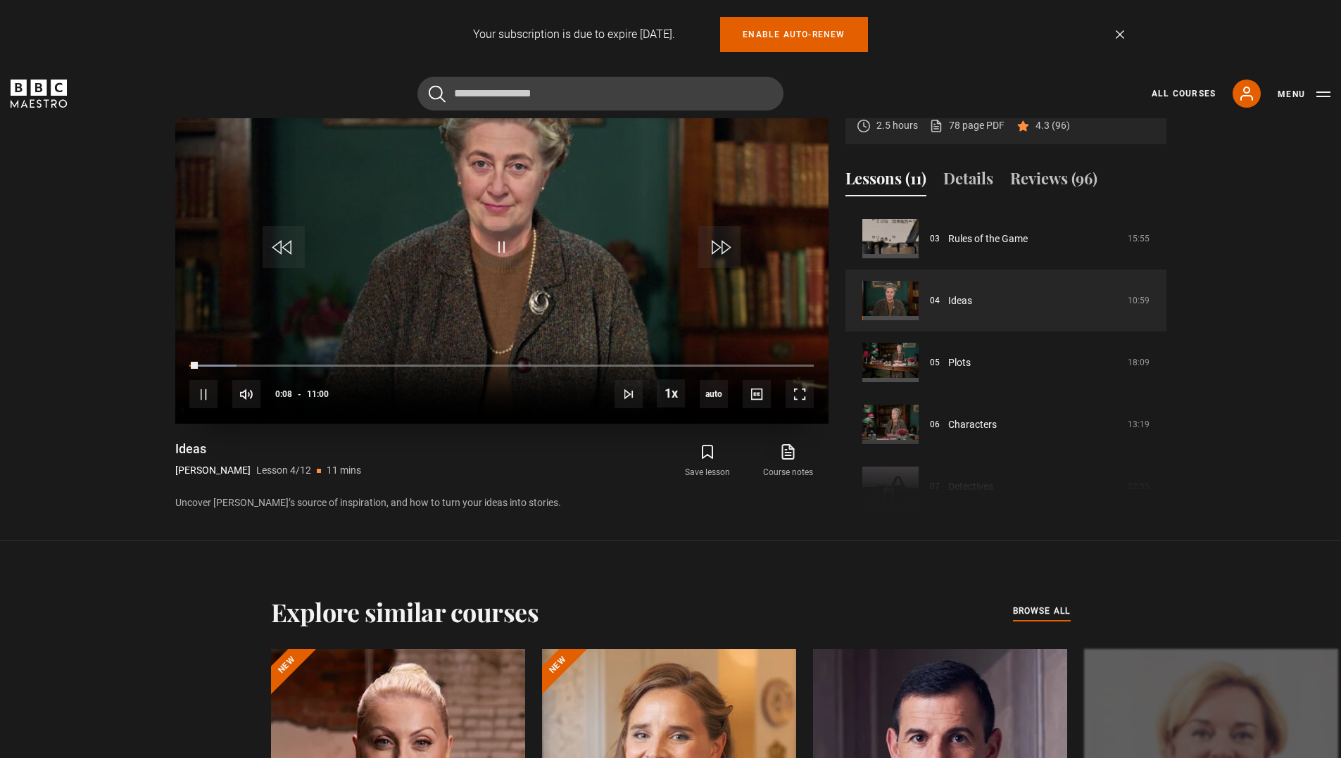
click at [333, 358] on div "10s Skip Back 10 seconds Pause 10s Skip Forward 10 seconds Loaded : 7.58% 00:08…" at bounding box center [501, 385] width 653 height 78
click at [367, 311] on video "Video Player" at bounding box center [501, 240] width 653 height 368
drag, startPoint x: 195, startPoint y: 366, endPoint x: 134, endPoint y: 355, distance: 61.6
click at [162, 363] on section "Writing [PERSON_NAME] 2.5 hours 78 page PDF (opens in new tab) 4.3 (96) Video P…" at bounding box center [670, 270] width 1341 height 541
drag, startPoint x: 799, startPoint y: 235, endPoint x: 816, endPoint y: 289, distance: 56.1
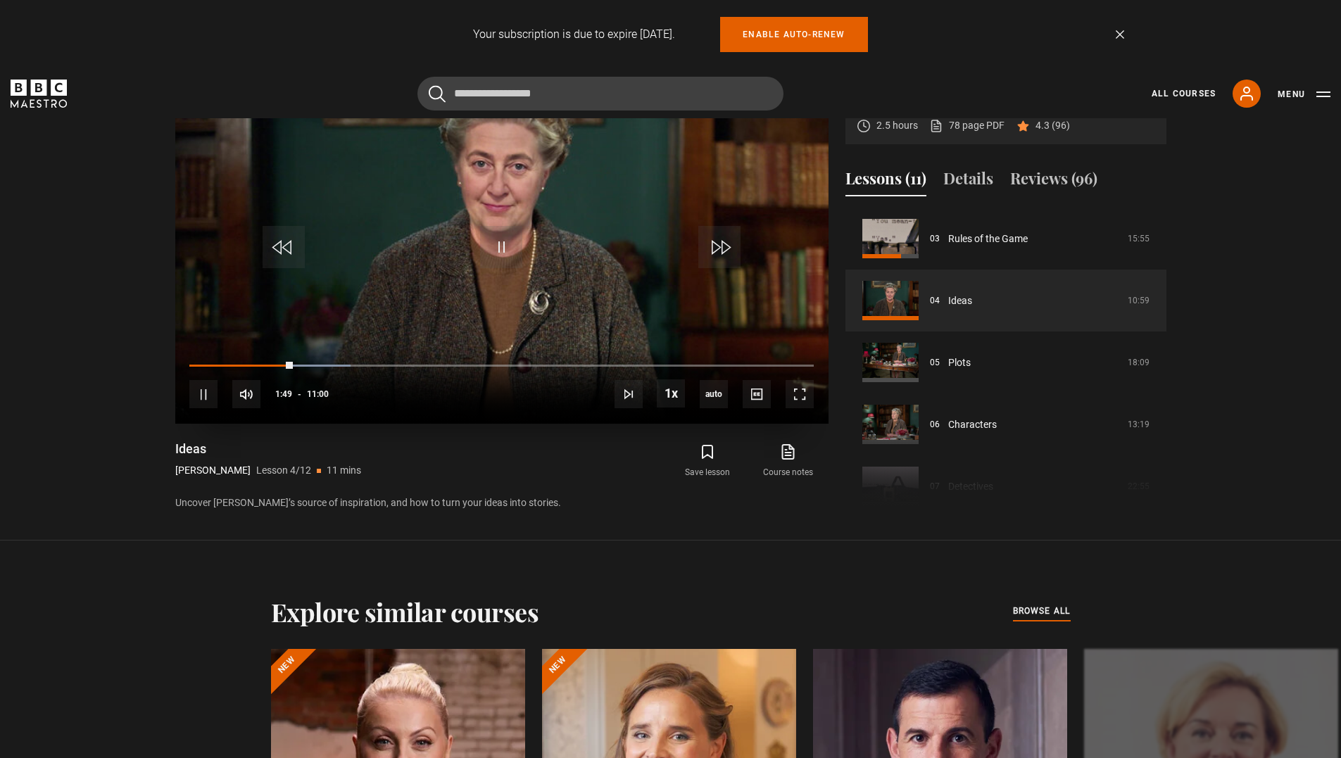
click at [816, 287] on video "Video Player" at bounding box center [501, 240] width 653 height 368
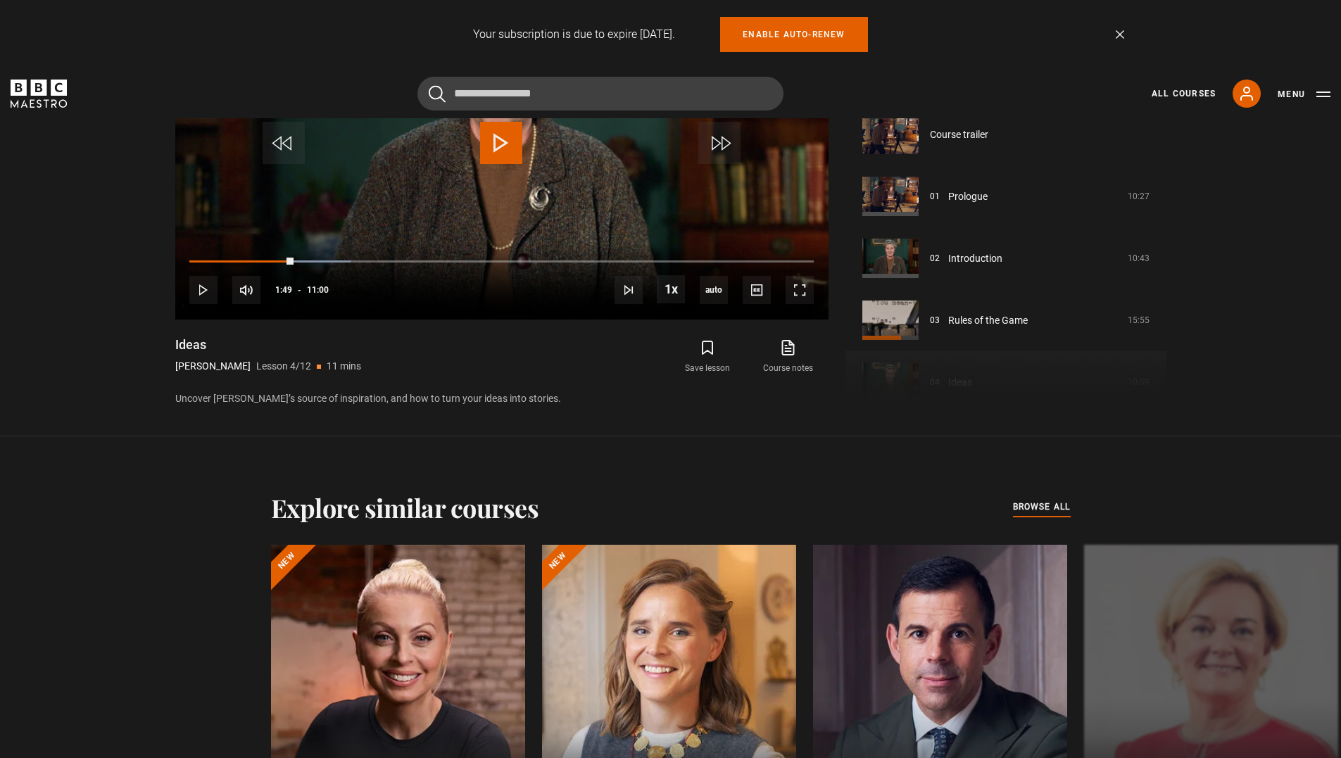
scroll to position [905, 0]
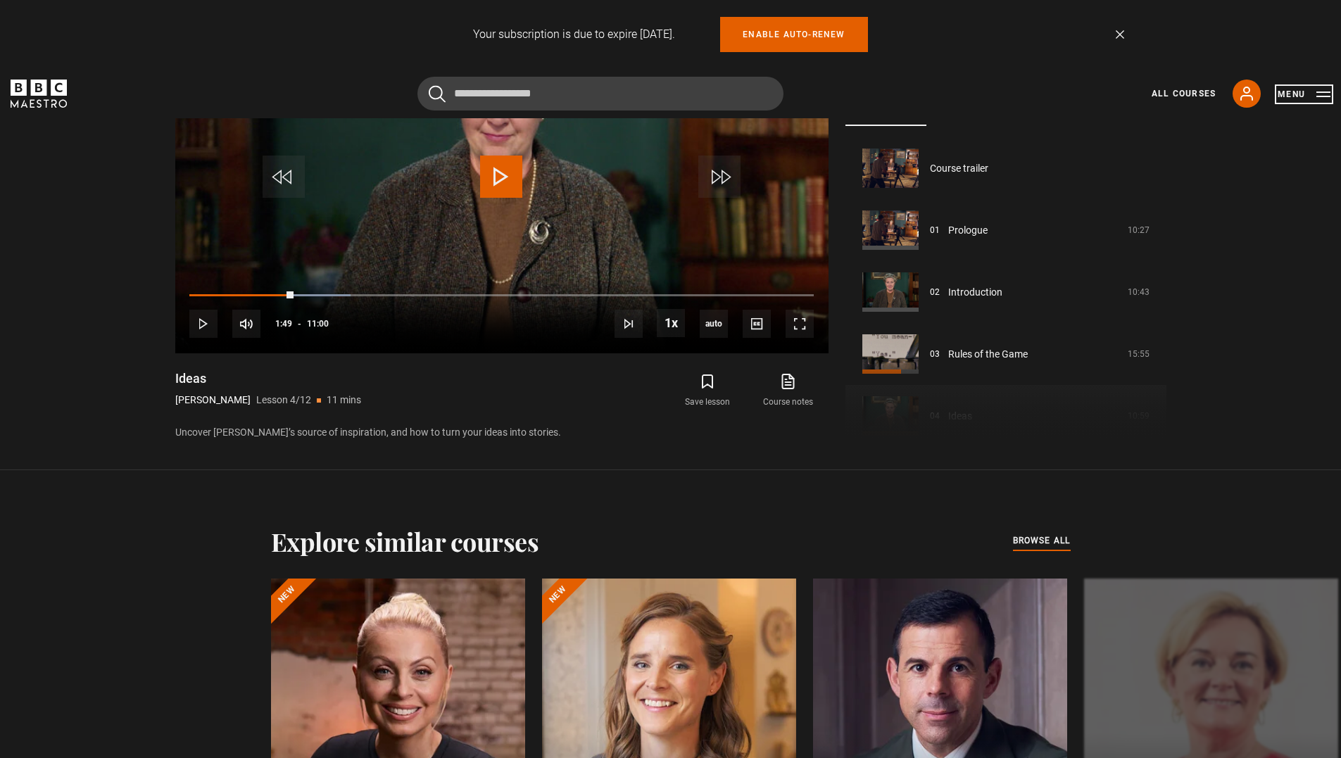
click at [1290, 92] on button "Menu" at bounding box center [1304, 94] width 53 height 14
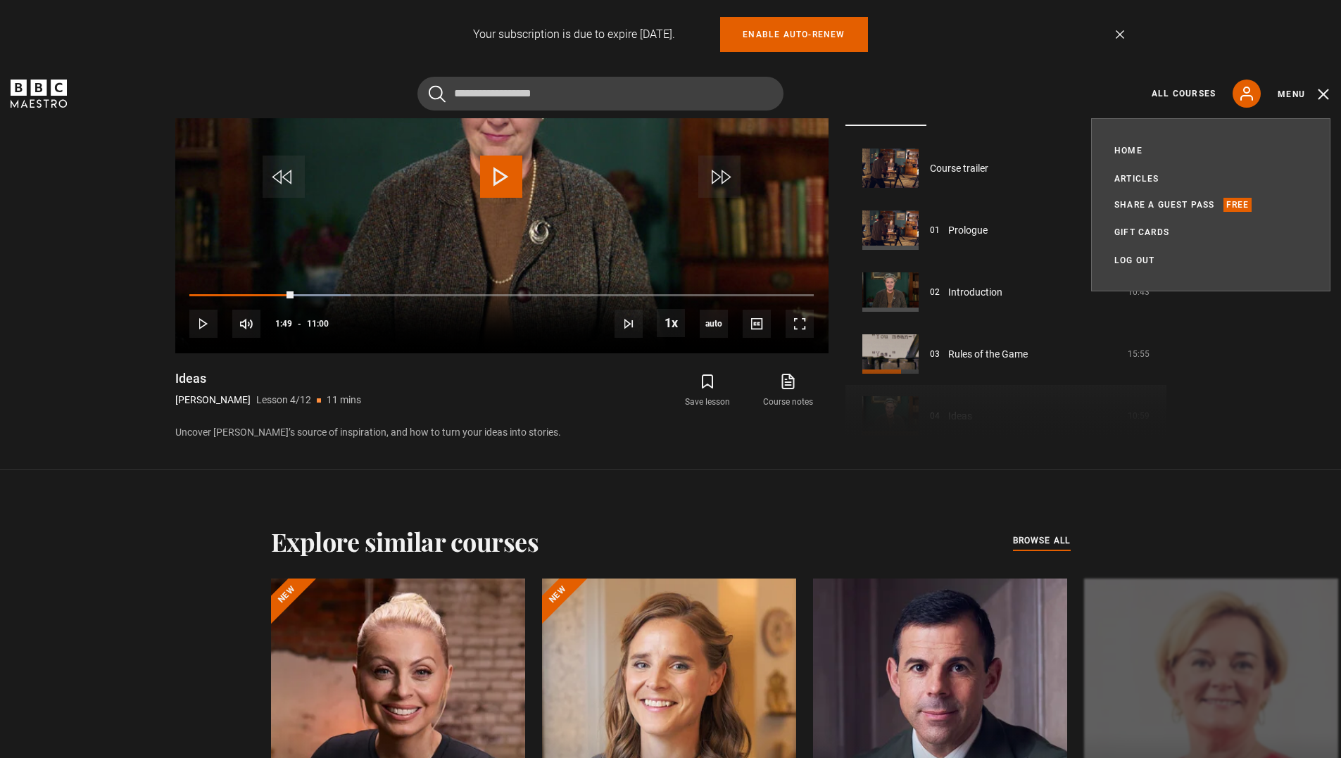
click at [1144, 249] on ul "Home All Courses Membership Articles Share a guest pass Free Gift Cards My Acco…" at bounding box center [1211, 205] width 193 height 127
click at [1140, 255] on link "Log out" at bounding box center [1135, 260] width 40 height 14
click at [1134, 261] on link "Log out" at bounding box center [1135, 260] width 40 height 14
